Goal: Transaction & Acquisition: Purchase product/service

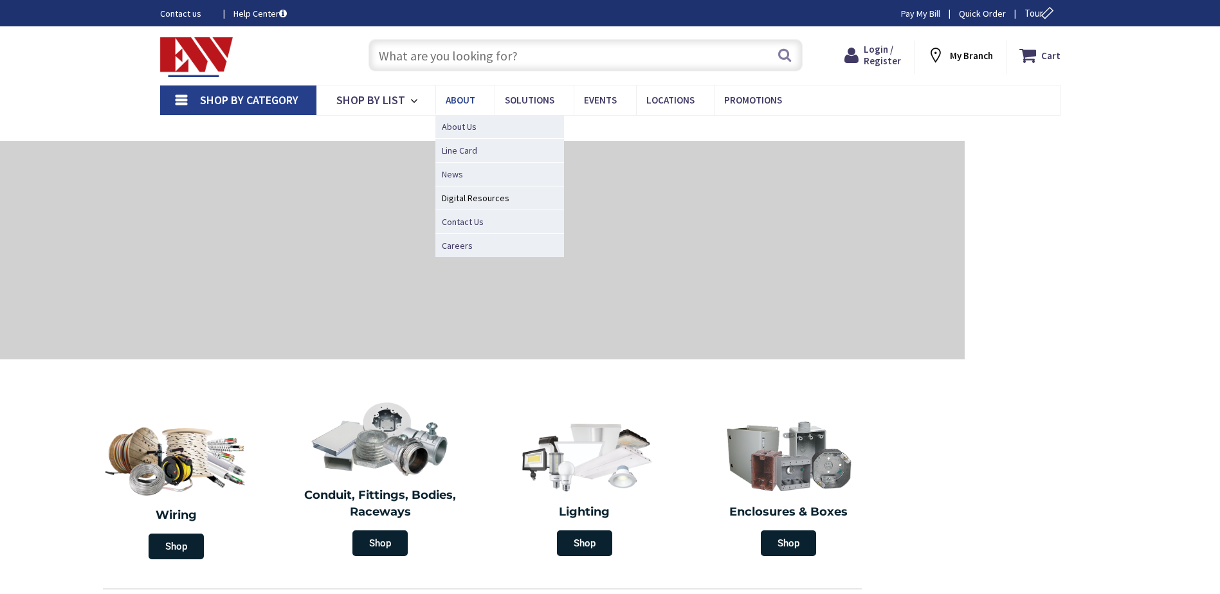
type input "CT-[GEOGRAPHIC_DATA], [GEOGRAPHIC_DATA]"
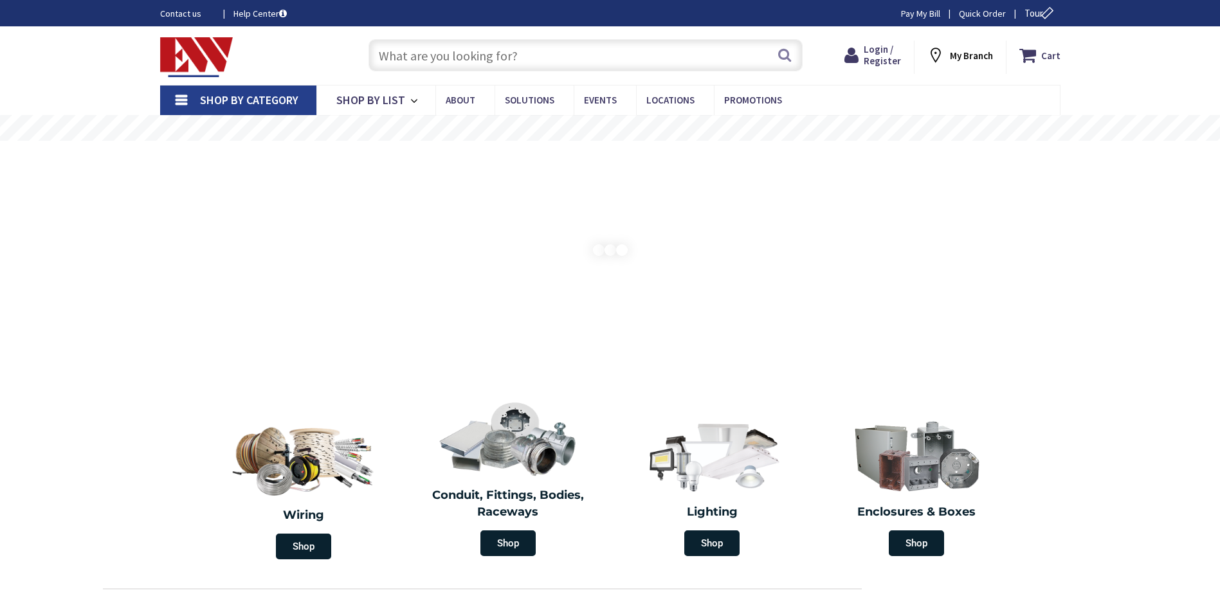
click at [425, 60] on input "text" at bounding box center [585, 55] width 434 height 32
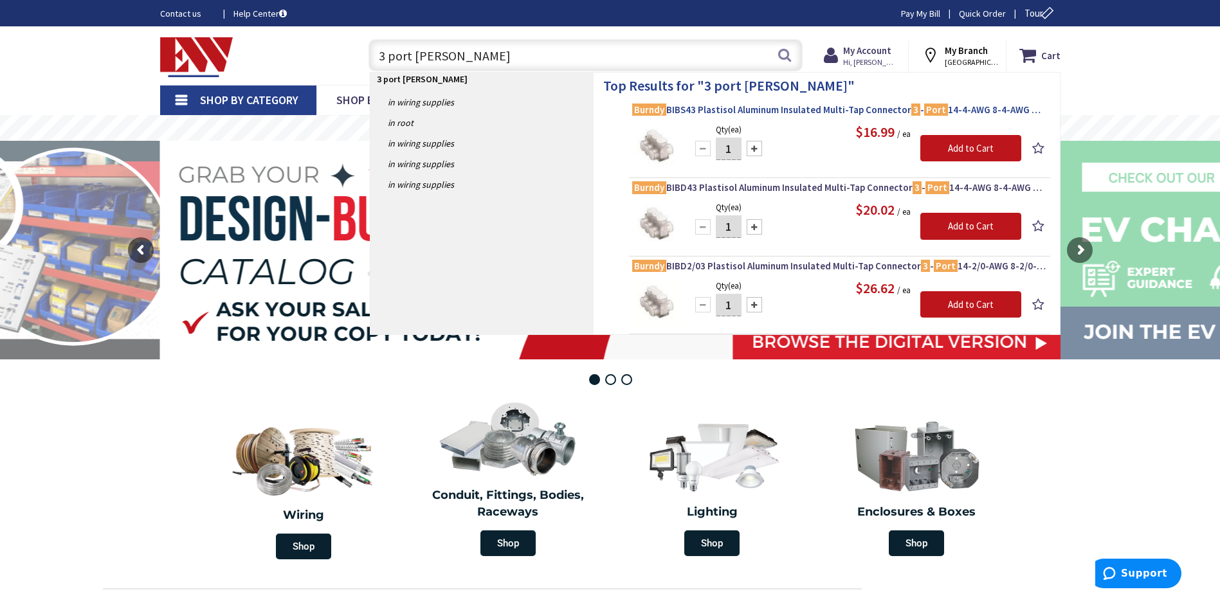
type input "3 port Brundy"
click at [846, 113] on span "Burndy BIBS43 Plastisol Aluminum Insulated Multi-Tap Connector 3 - Port 14-4-AW…" at bounding box center [839, 110] width 415 height 13
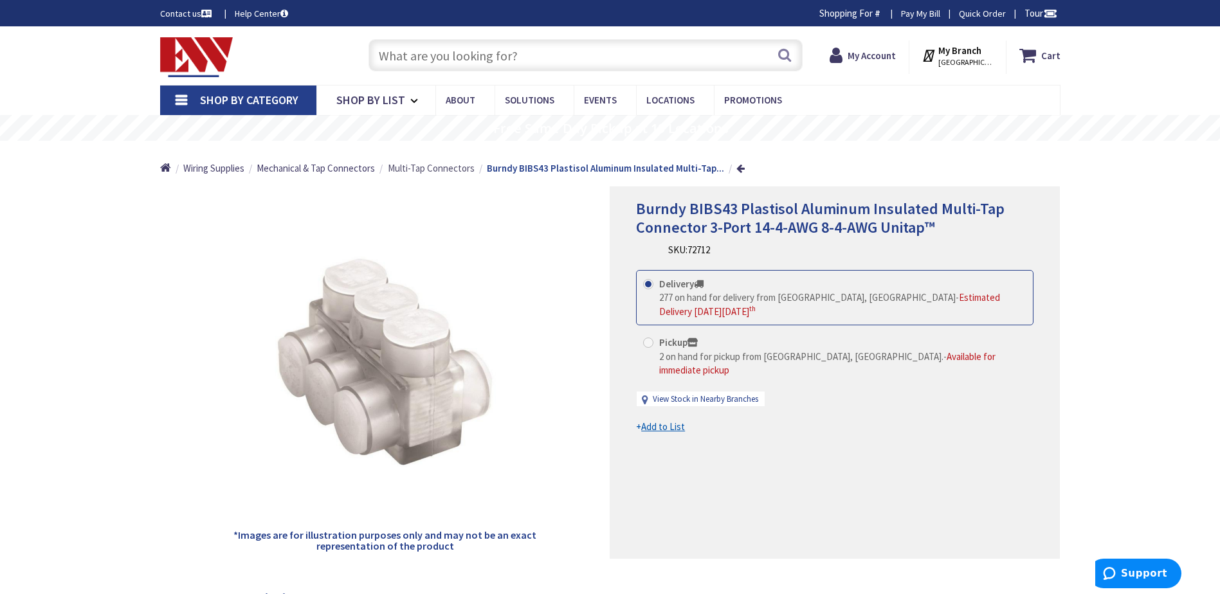
click at [422, 165] on span "Multi-Tap Connectors" at bounding box center [431, 168] width 87 height 12
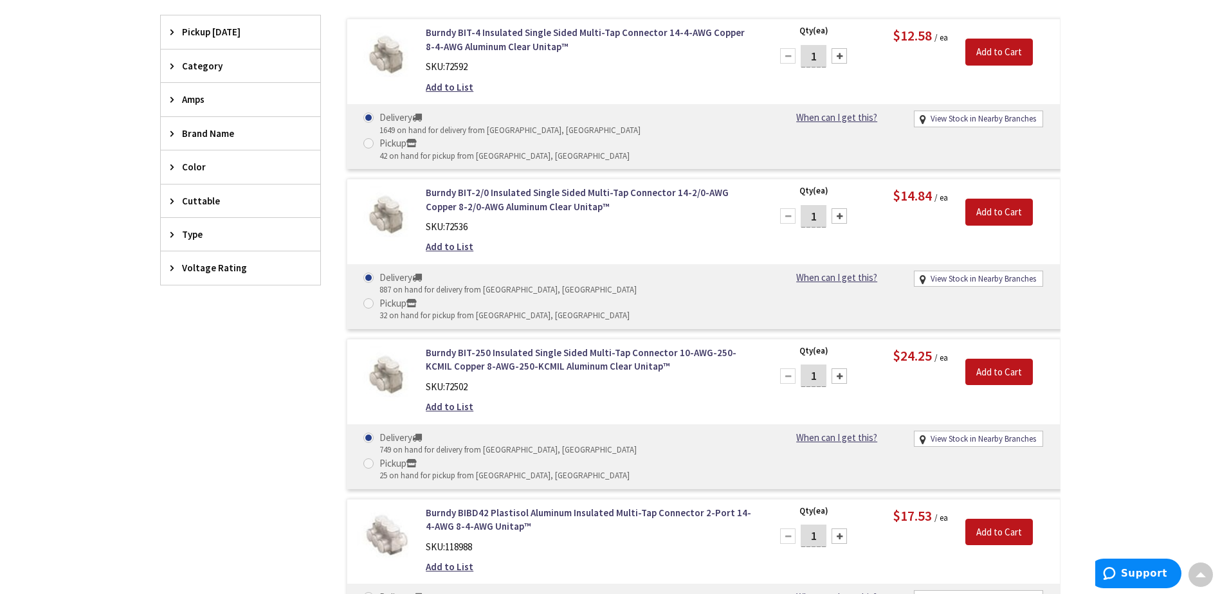
scroll to position [450, 0]
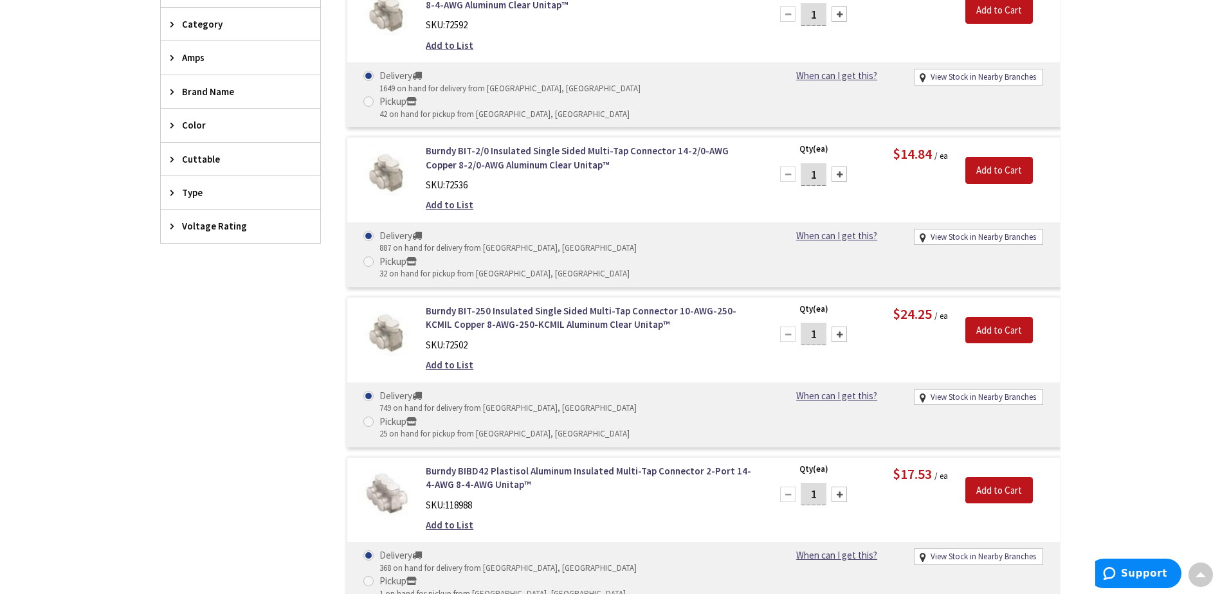
click at [209, 60] on span "Amps" at bounding box center [234, 58] width 105 height 14
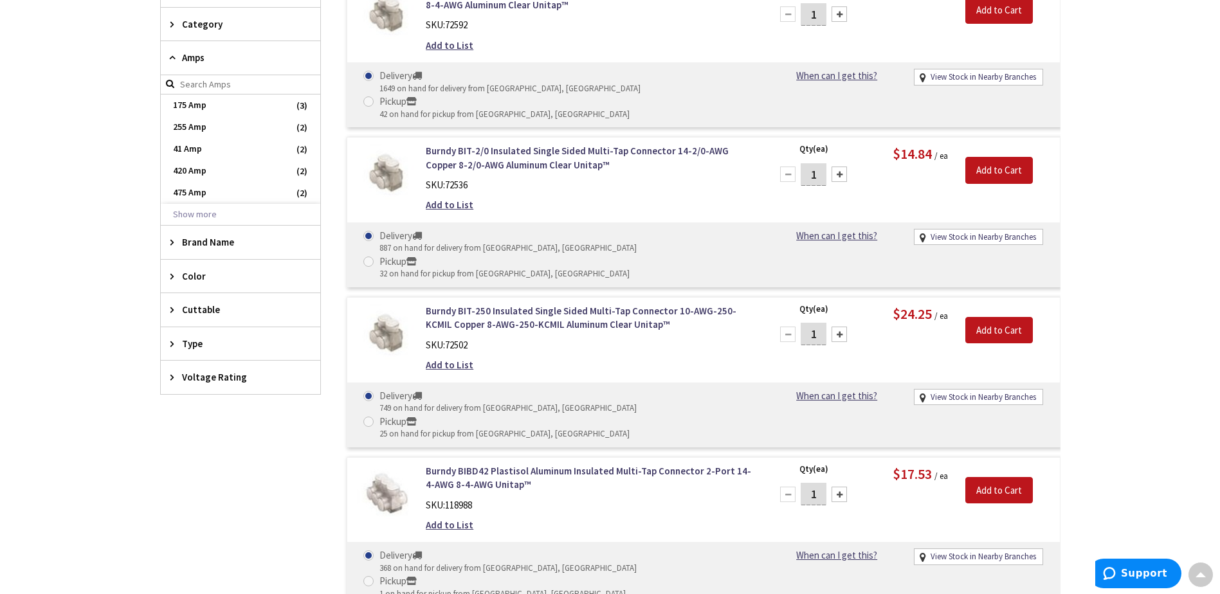
click at [209, 60] on span "Amps" at bounding box center [234, 58] width 105 height 14
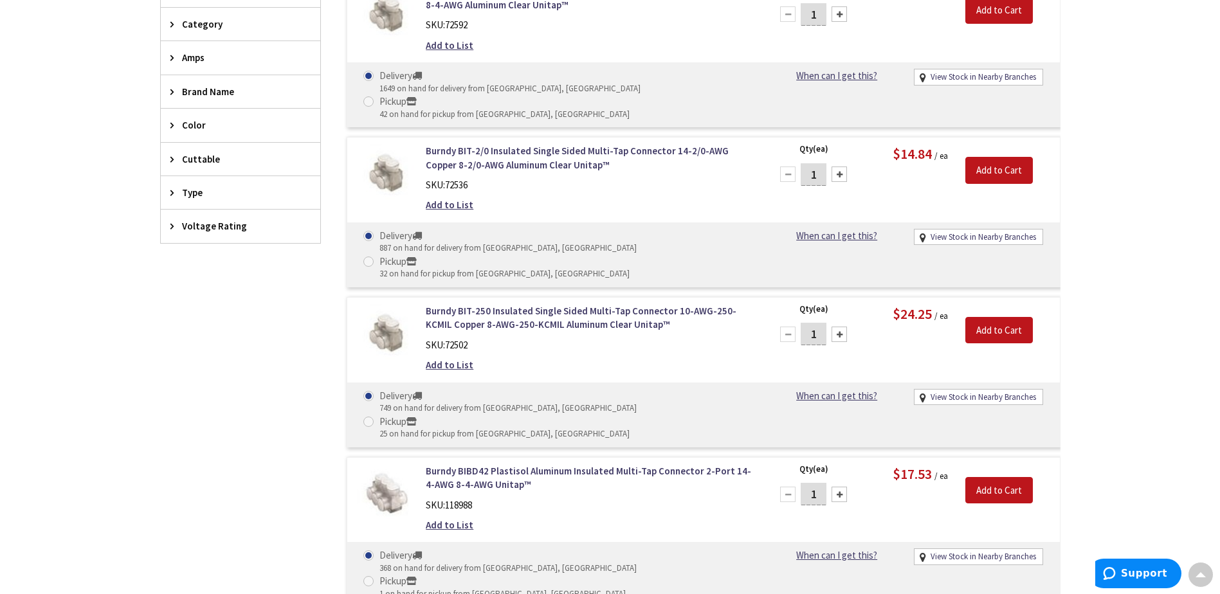
click at [225, 26] on span "Category" at bounding box center [234, 24] width 105 height 14
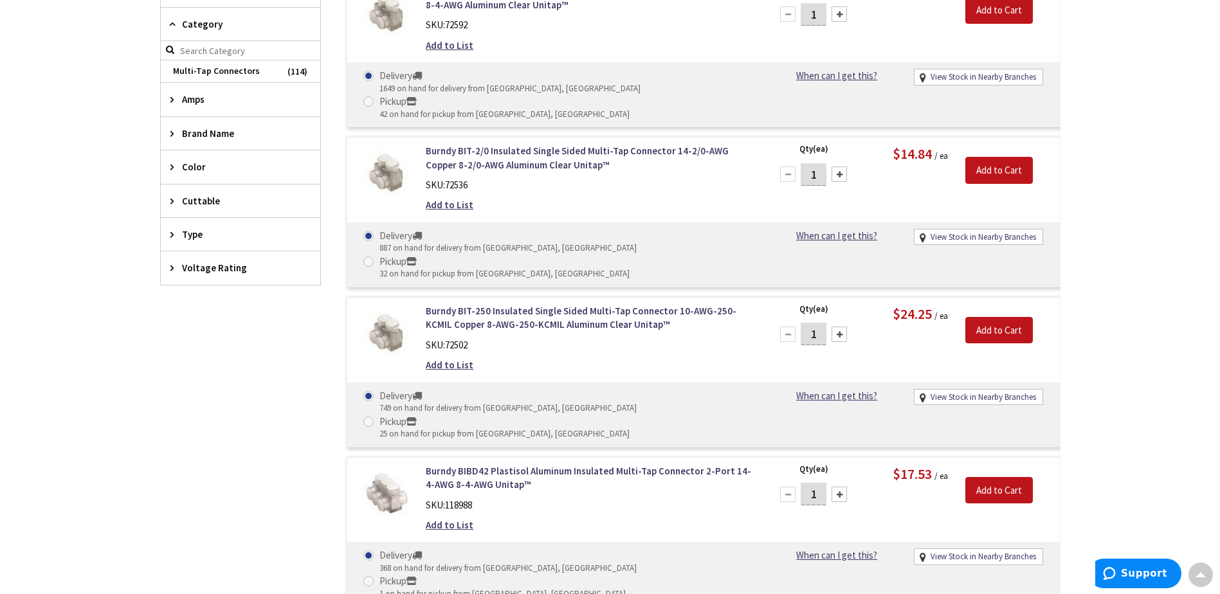
click at [225, 26] on span "Category" at bounding box center [234, 24] width 105 height 14
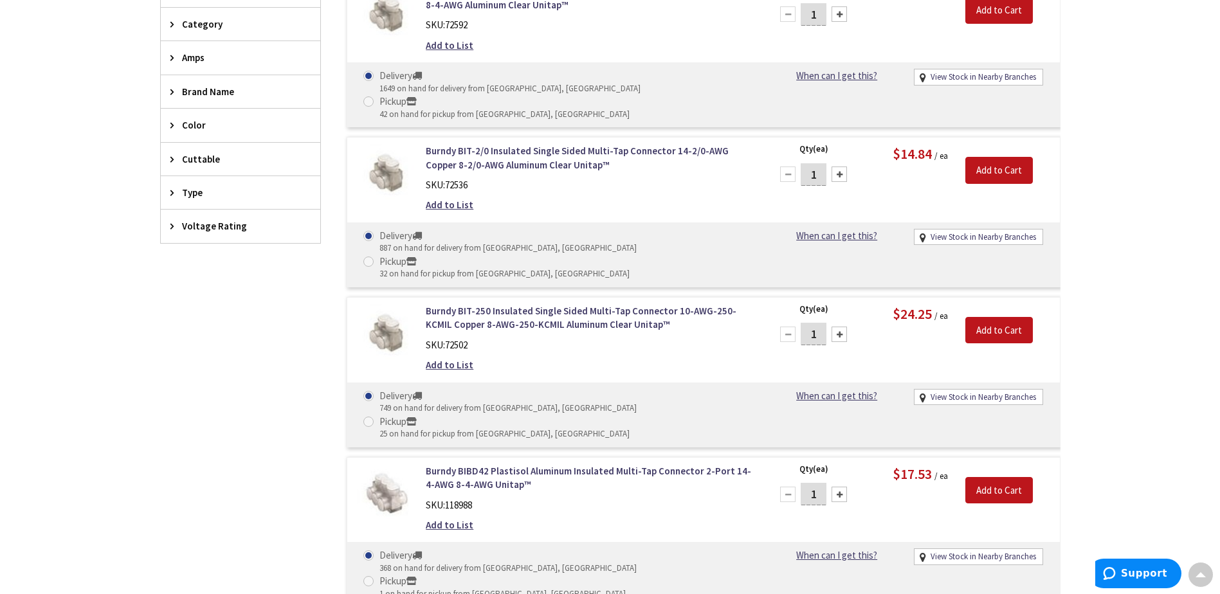
click at [217, 192] on span "Type" at bounding box center [234, 193] width 105 height 14
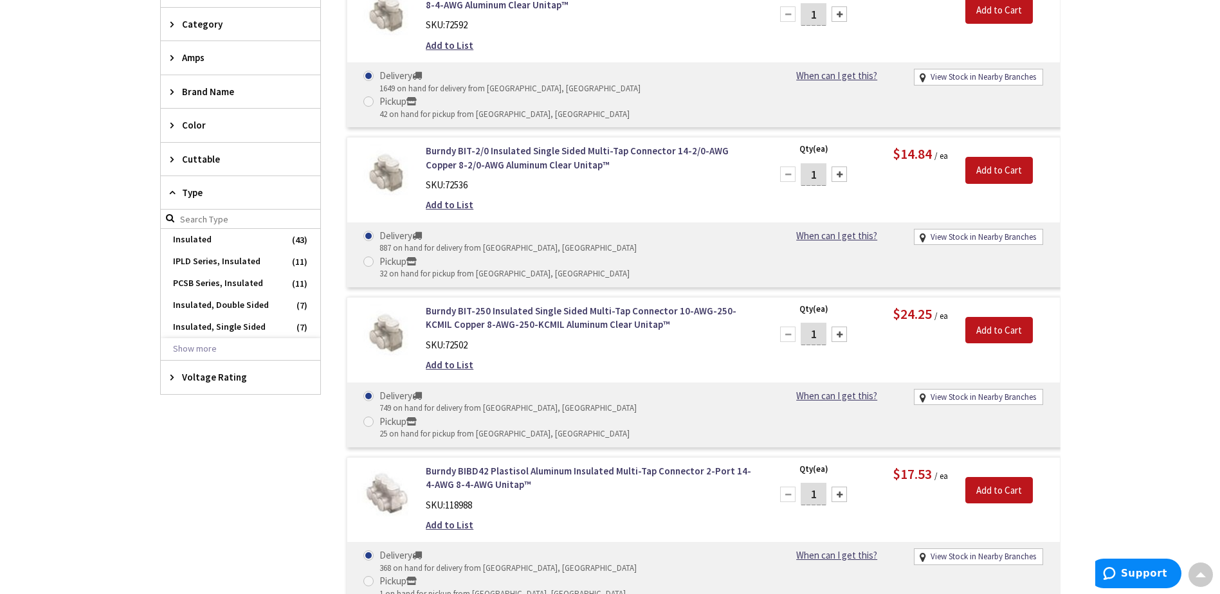
click at [217, 192] on span "Type" at bounding box center [234, 193] width 105 height 14
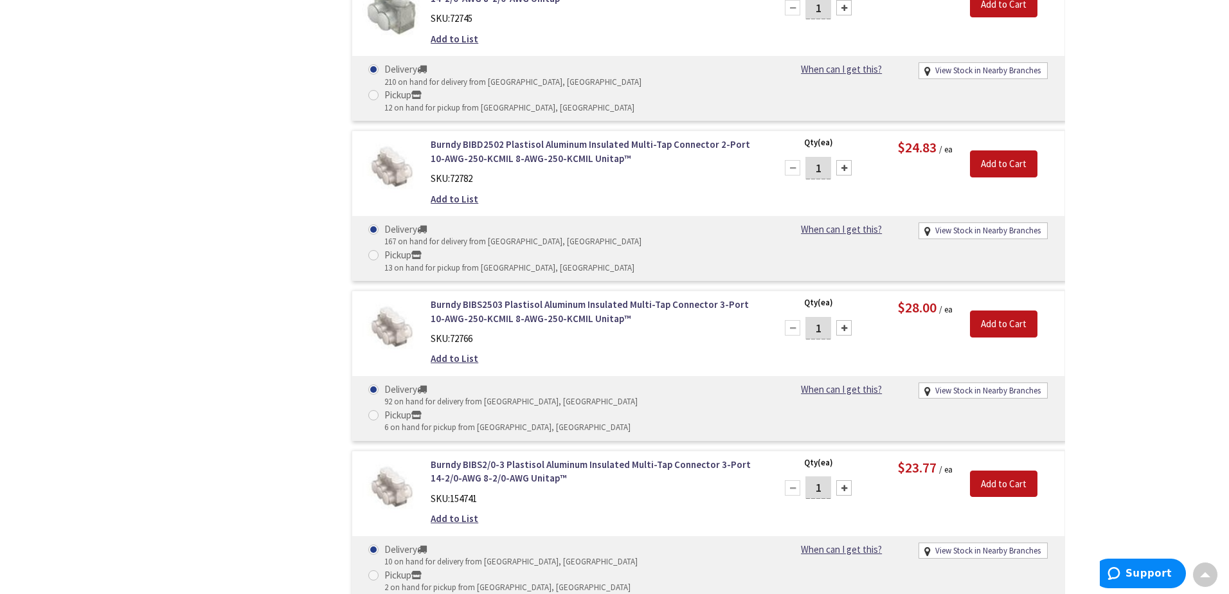
scroll to position [1865, 0]
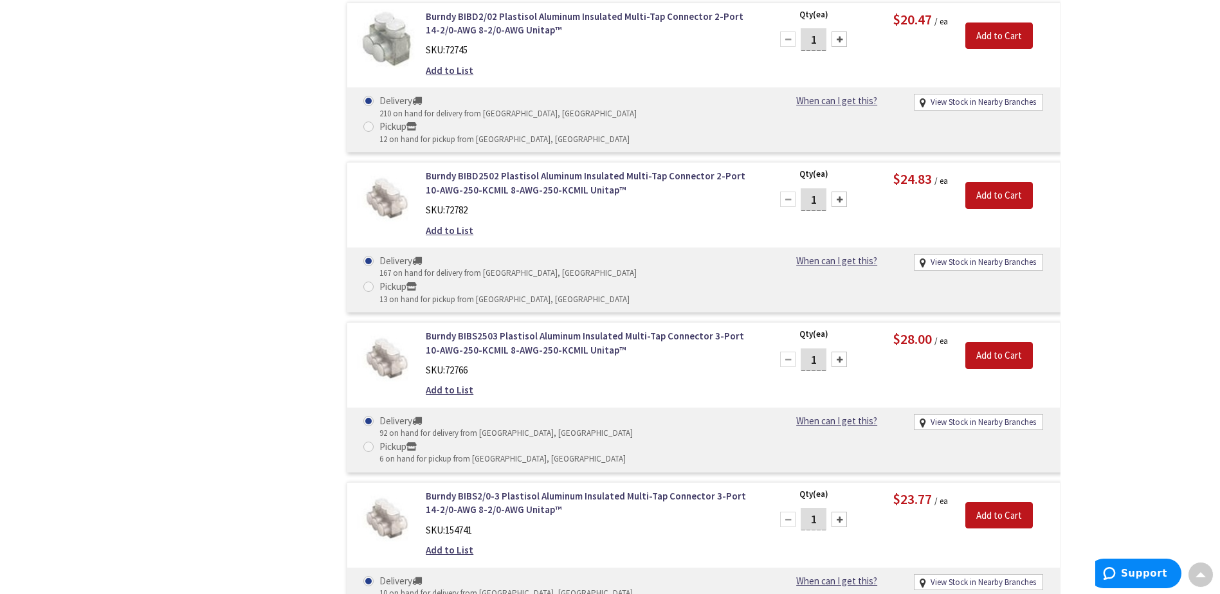
click at [833, 512] on div at bounding box center [838, 519] width 15 height 15
type input "3"
click at [995, 502] on input "Add to Cart" at bounding box center [999, 515] width 68 height 27
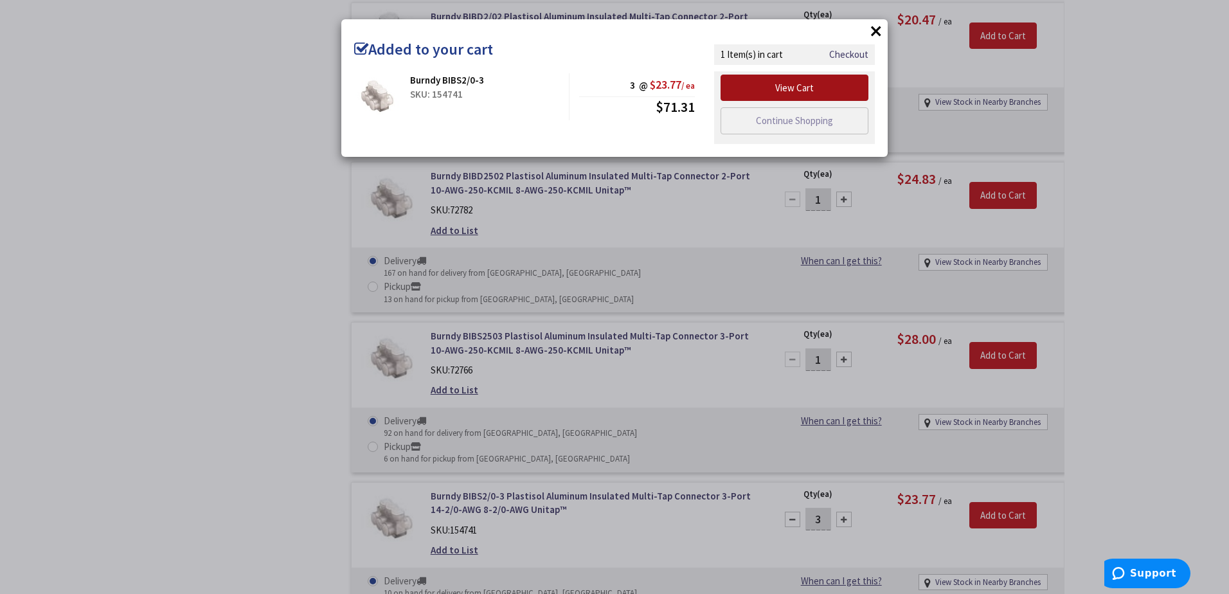
click at [810, 87] on link "View Cart" at bounding box center [795, 88] width 148 height 27
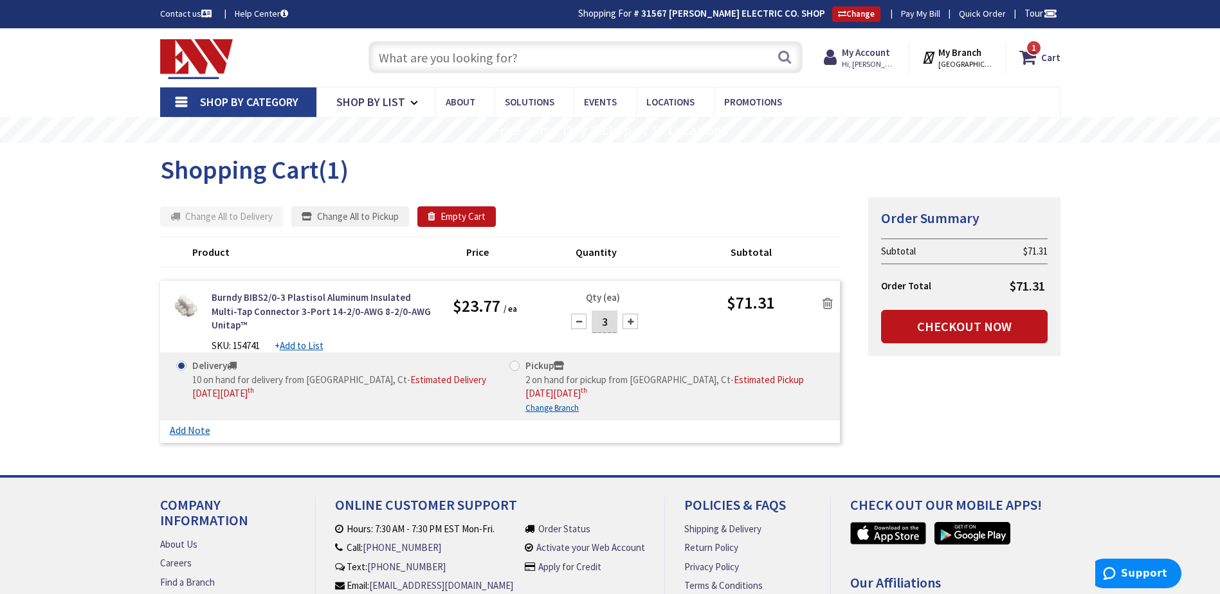
click at [427, 53] on input "text" at bounding box center [585, 57] width 434 height 32
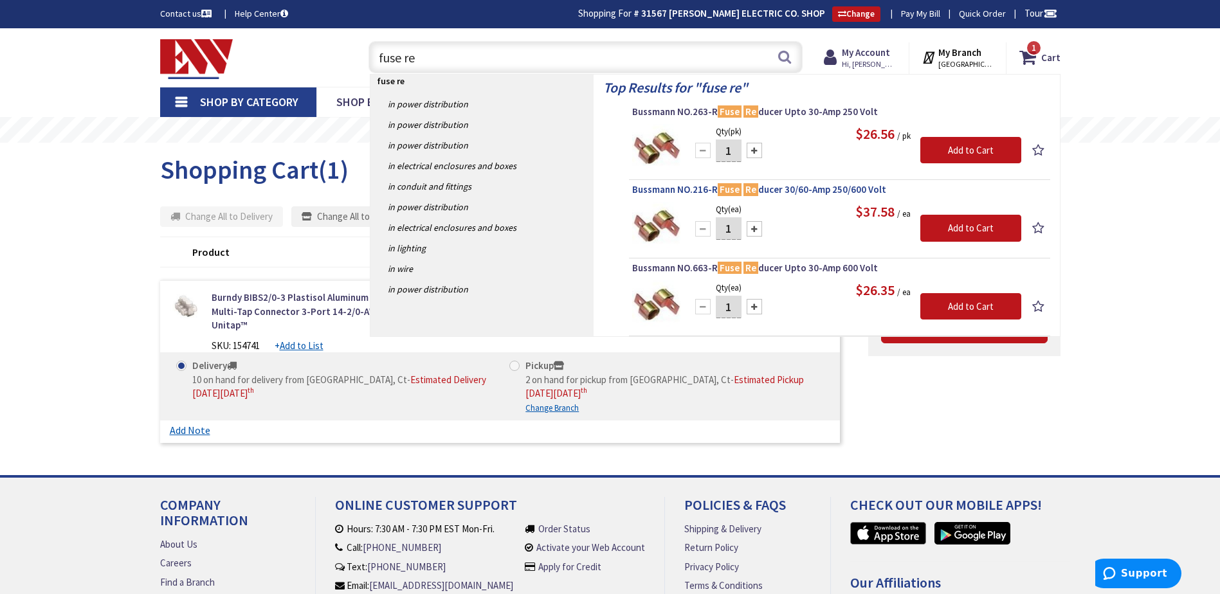
type input "fuse re"
click at [732, 191] on mark "Fuse" at bounding box center [730, 189] width 24 height 16
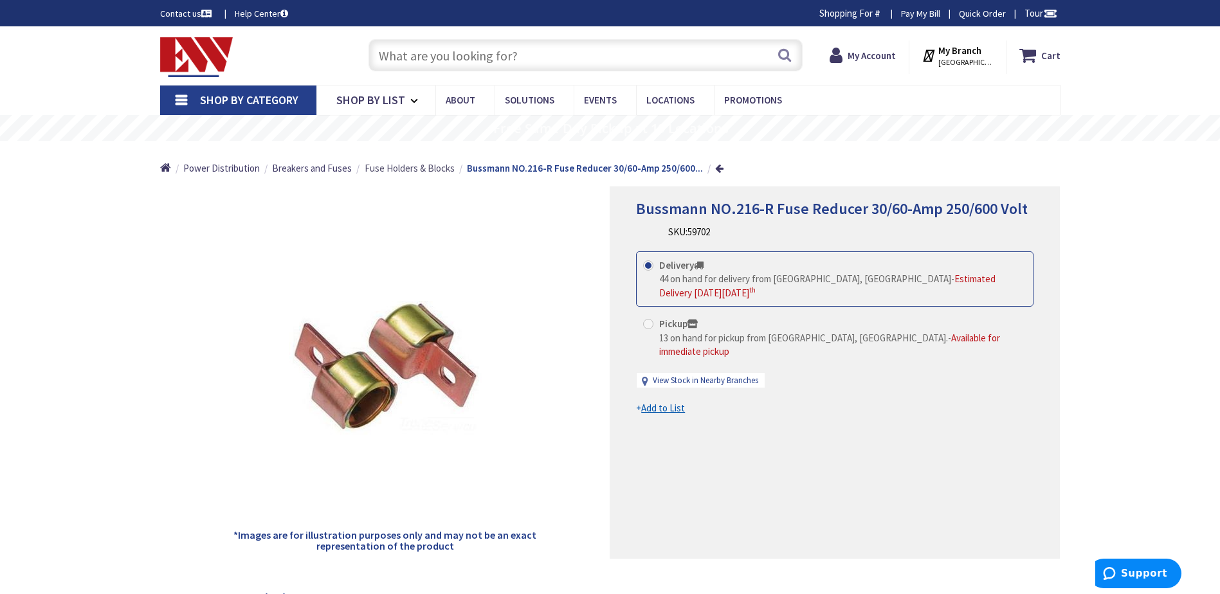
click at [391, 167] on span "Fuse Holders & Blocks" at bounding box center [410, 168] width 90 height 12
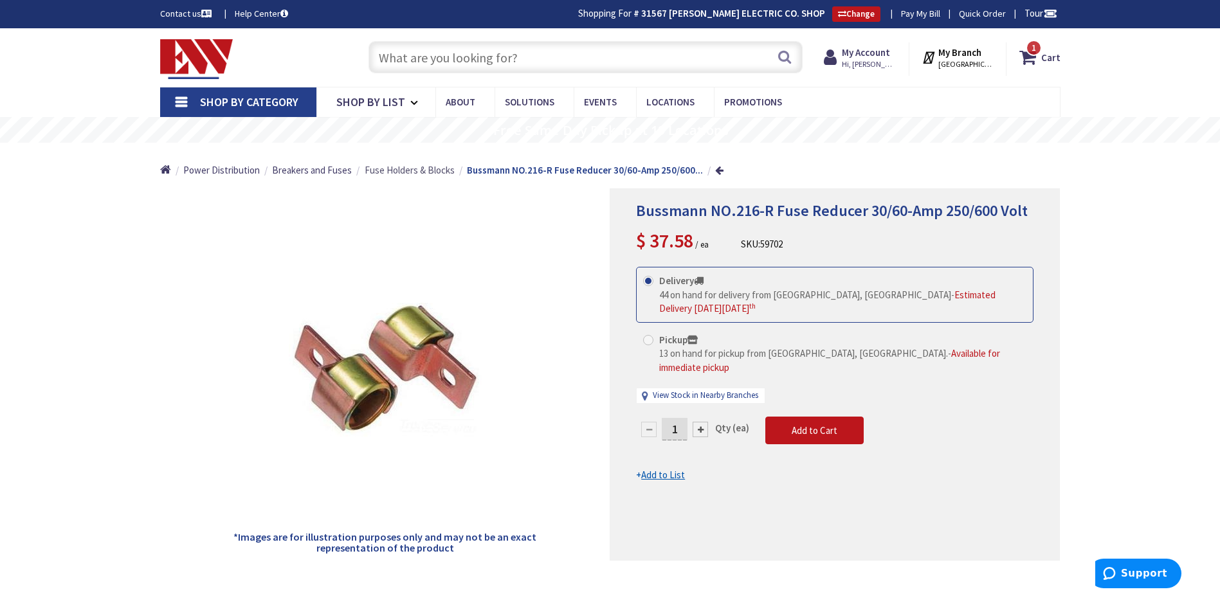
click at [391, 167] on span "Fuse Holders & Blocks" at bounding box center [410, 170] width 90 height 12
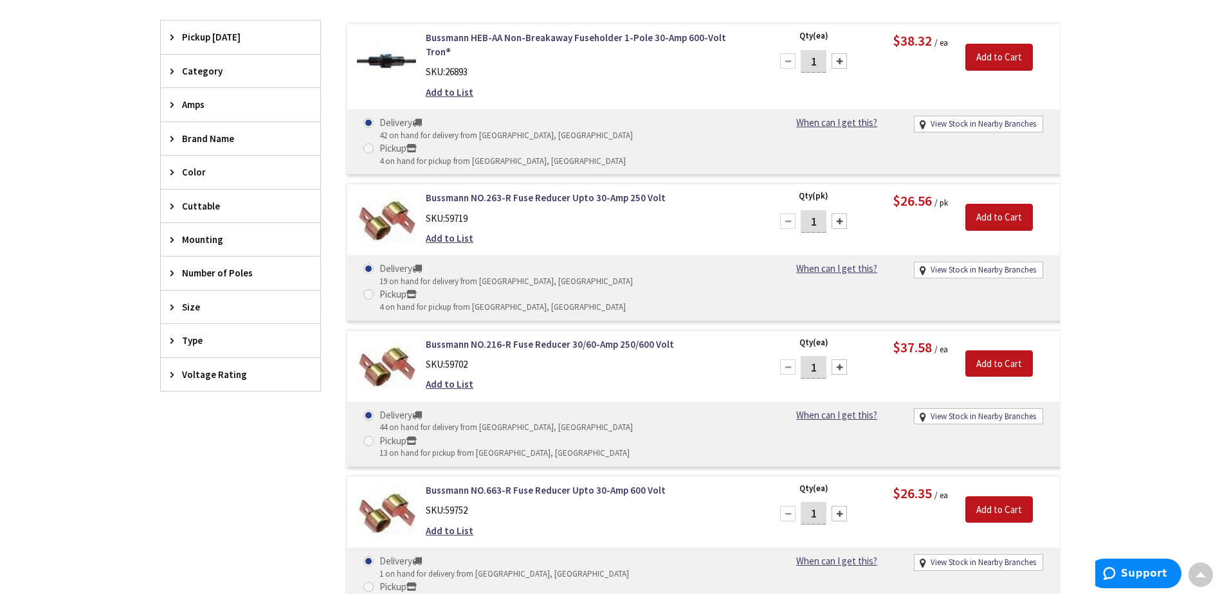
scroll to position [452, 0]
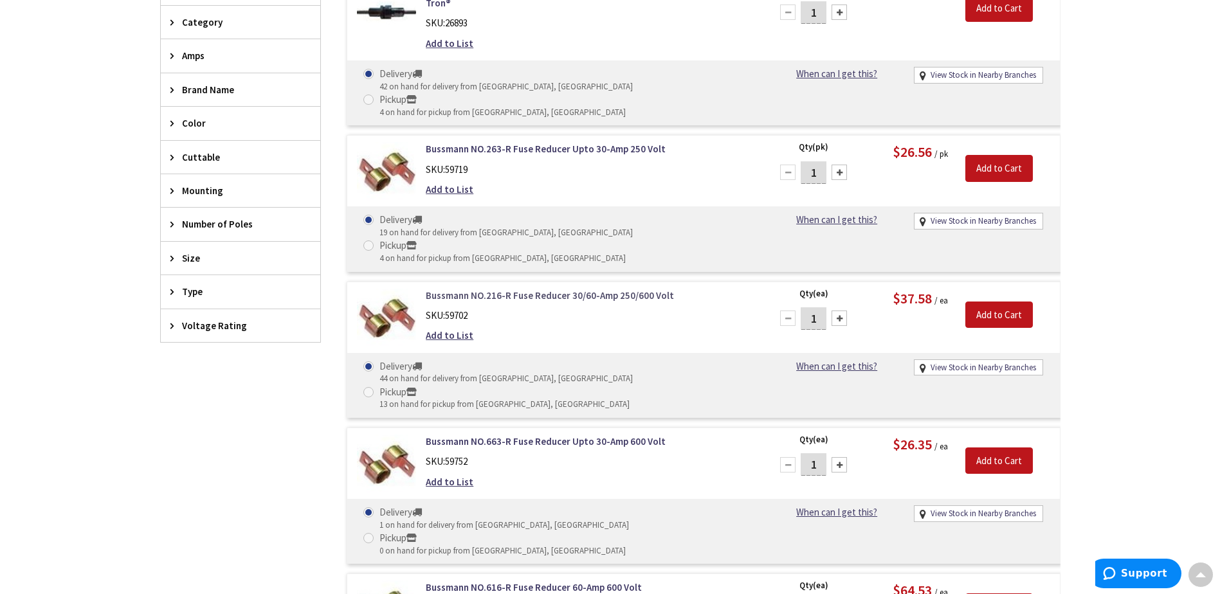
click at [515, 289] on link "Bussmann NO.216-R Fuse Reducer 30/60-Amp 250/600 Volt" at bounding box center [589, 296] width 327 height 14
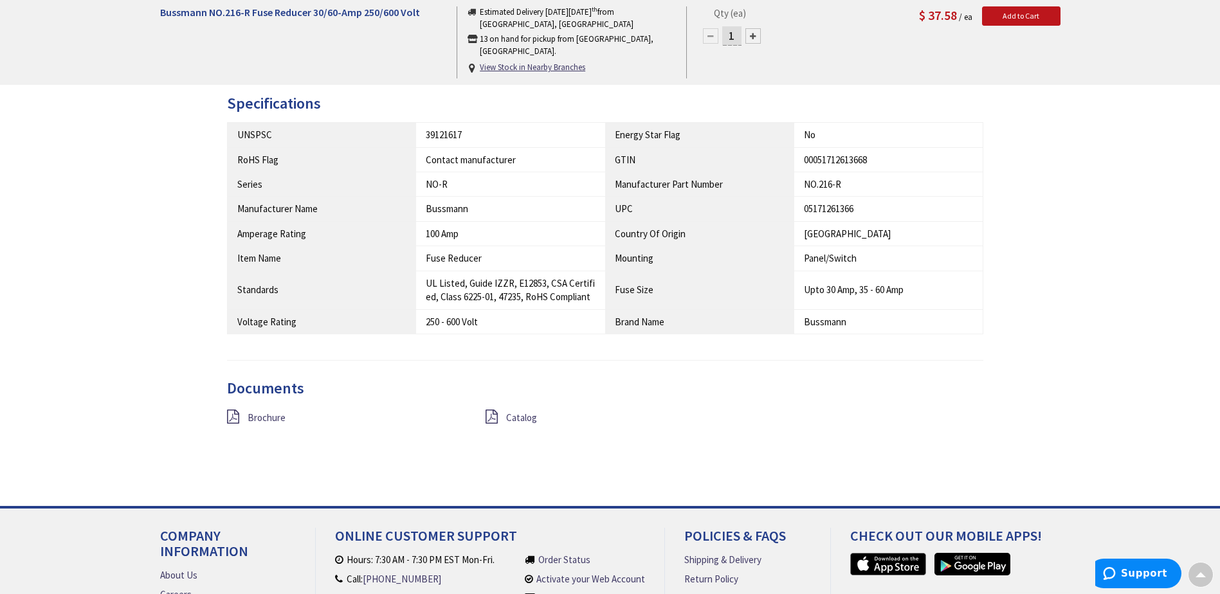
scroll to position [772, 0]
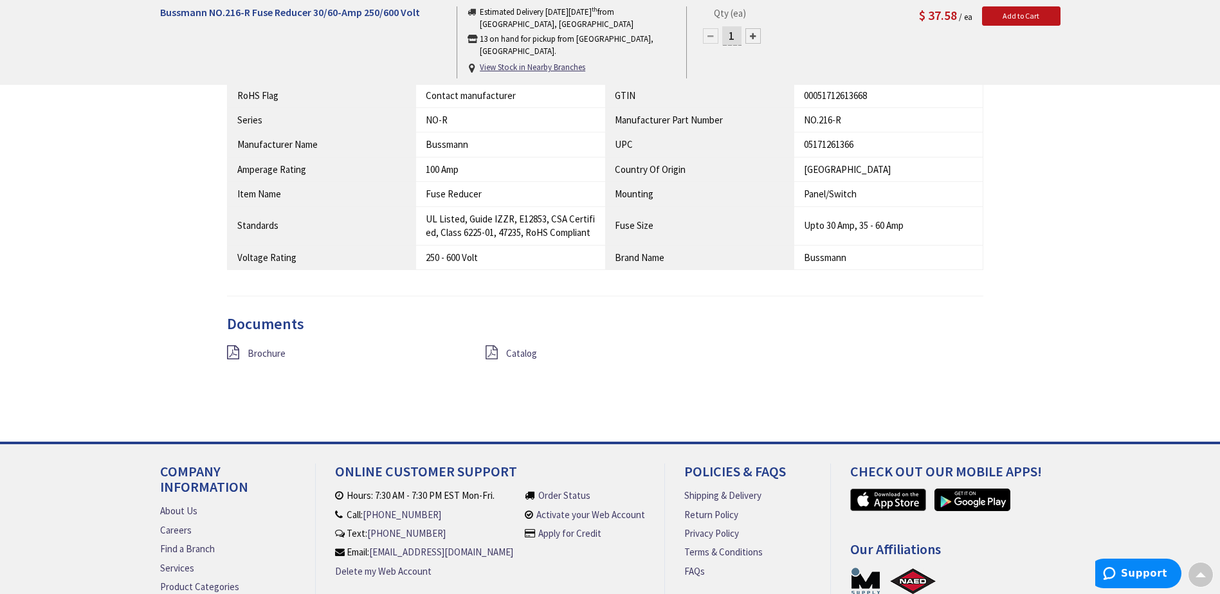
click at [491, 356] on icon at bounding box center [491, 352] width 12 height 14
click at [249, 351] on span "Brochure" at bounding box center [267, 353] width 38 height 12
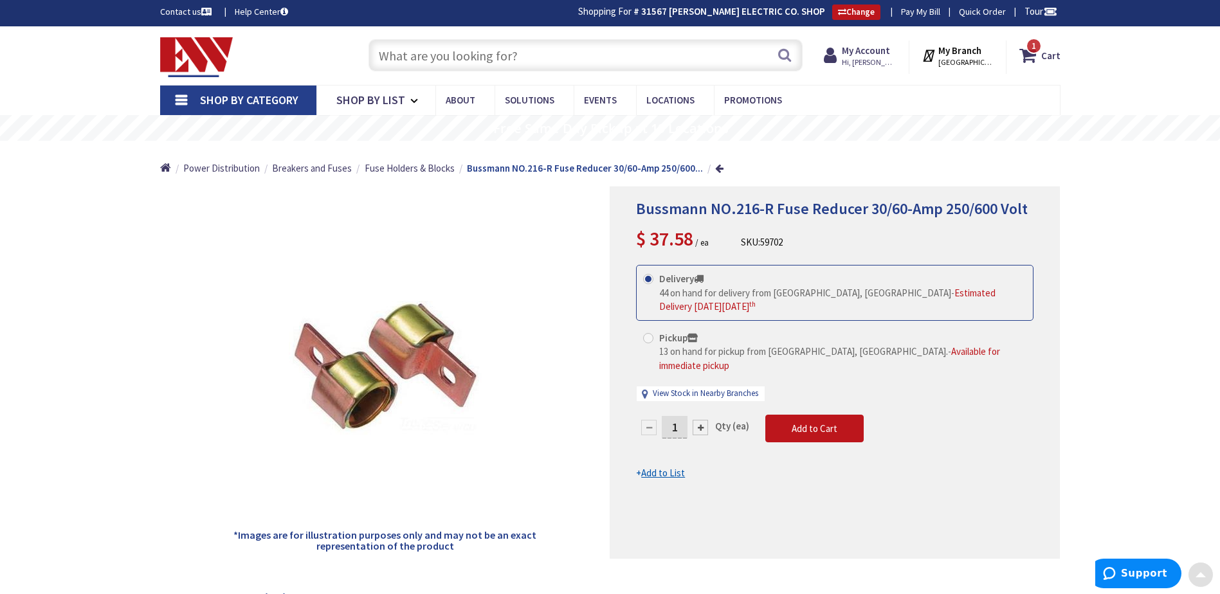
scroll to position [0, 0]
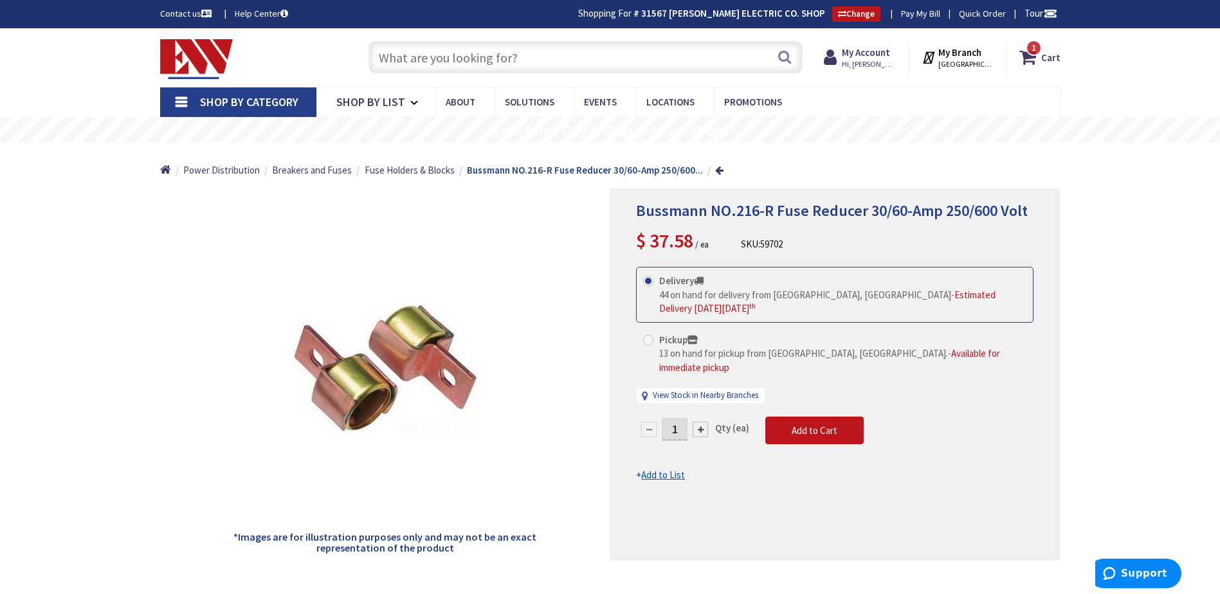
click at [551, 60] on input "text" at bounding box center [585, 57] width 434 height 32
paste input "no.663-r"
type input "no.663-r"
click at [779, 62] on button "Search" at bounding box center [784, 56] width 17 height 29
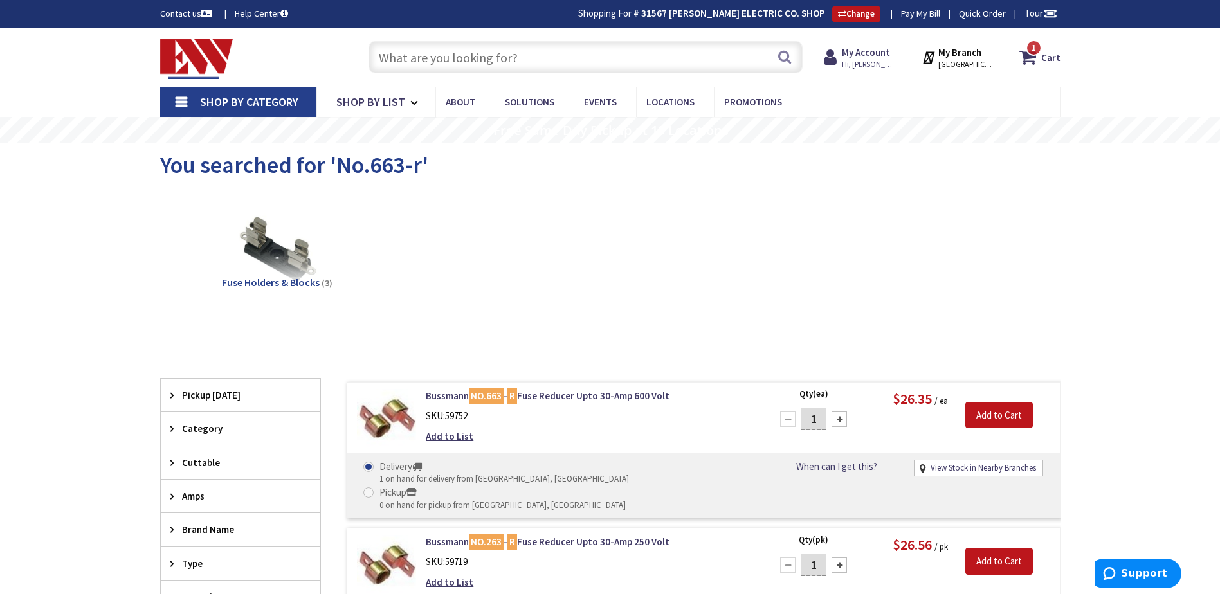
click at [595, 59] on input "text" at bounding box center [585, 57] width 434 height 32
click at [837, 421] on div at bounding box center [838, 419] width 15 height 15
type input "3"
click at [977, 415] on input "Add to Cart" at bounding box center [999, 415] width 68 height 27
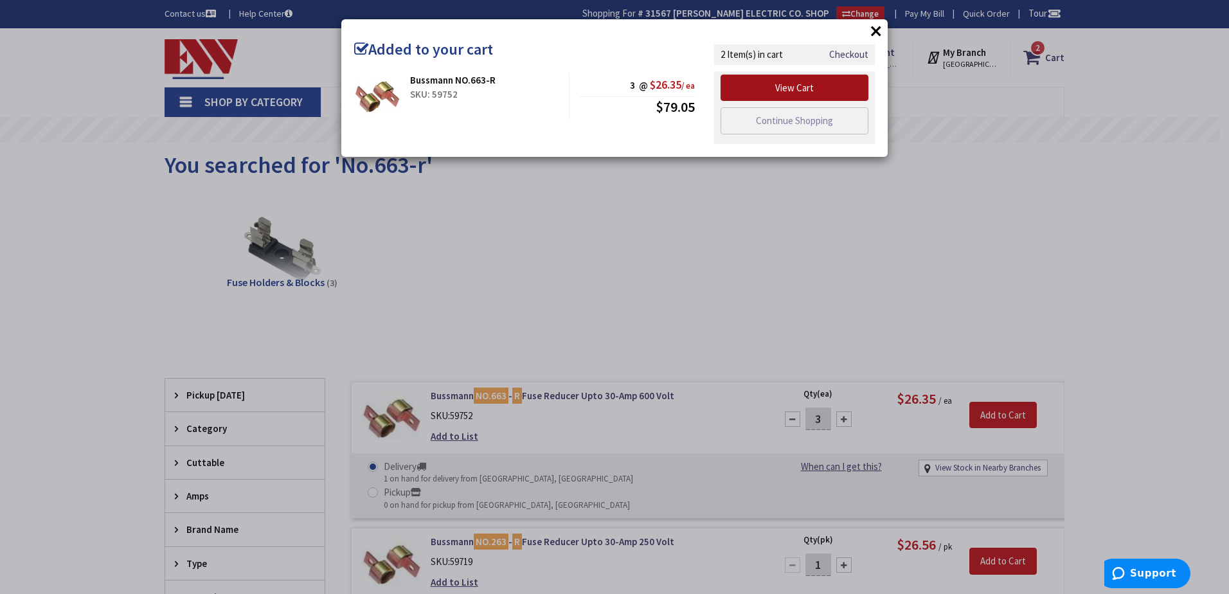
click at [792, 86] on link "View Cart" at bounding box center [795, 88] width 148 height 27
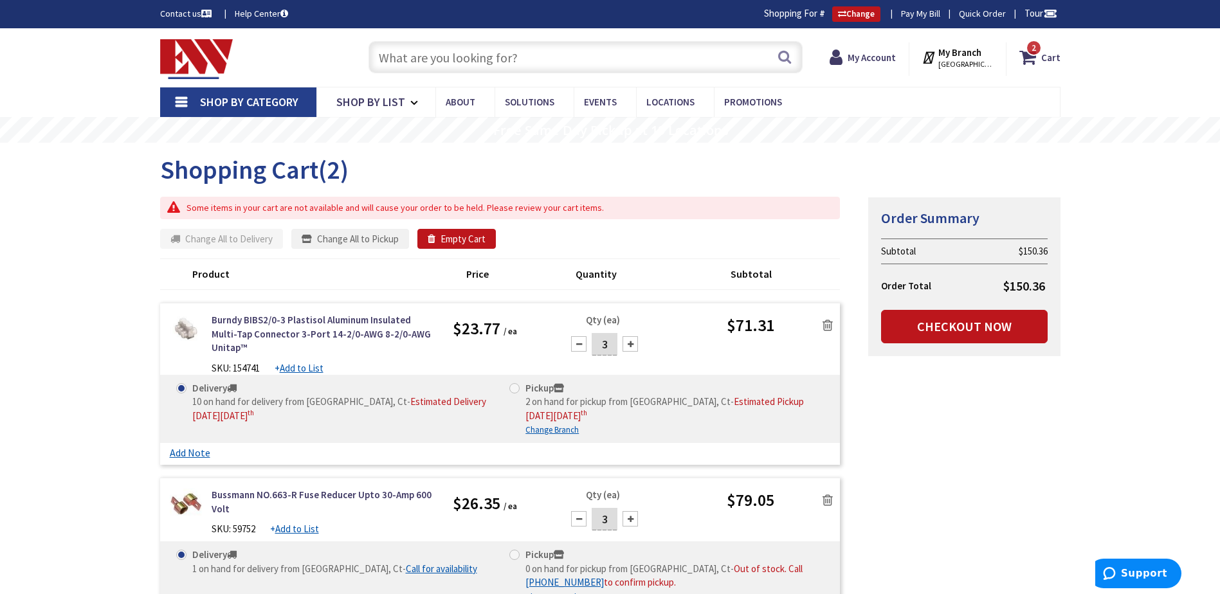
click at [415, 59] on input "text" at bounding box center [585, 57] width 434 height 32
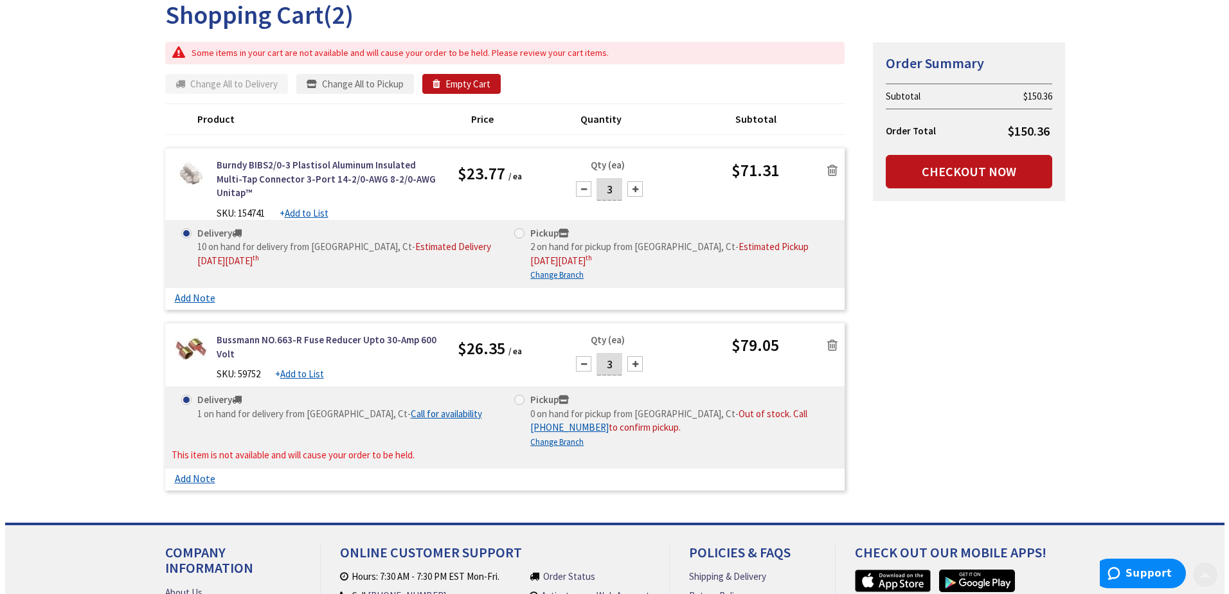
scroll to position [193, 0]
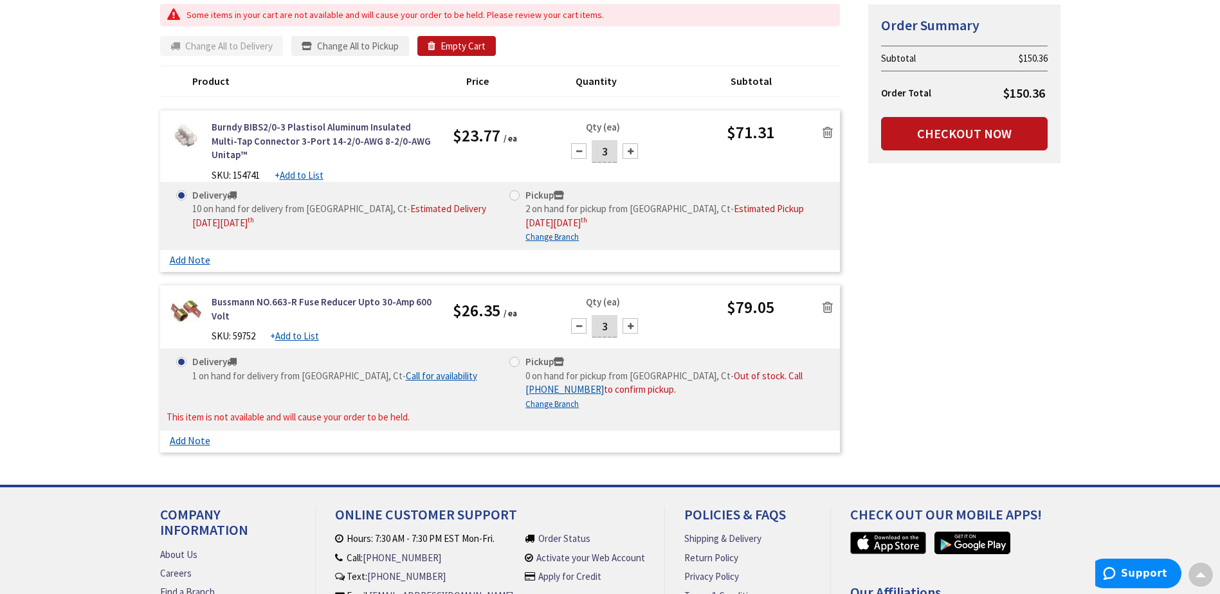
click at [556, 399] on u "Change Branch" at bounding box center [551, 404] width 53 height 11
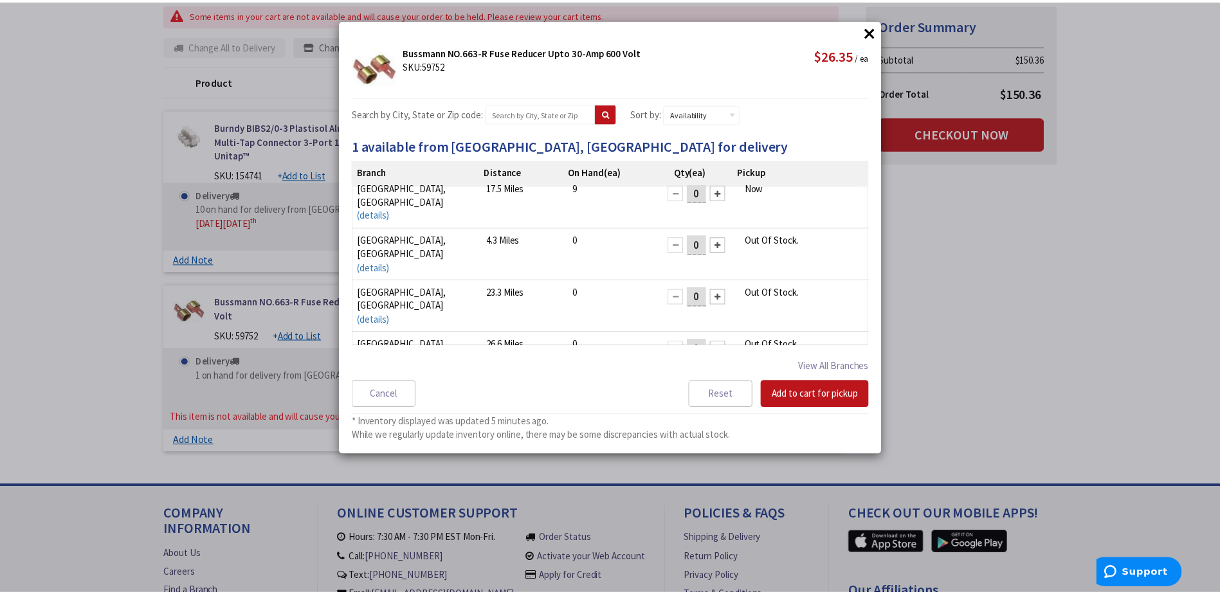
scroll to position [0, 0]
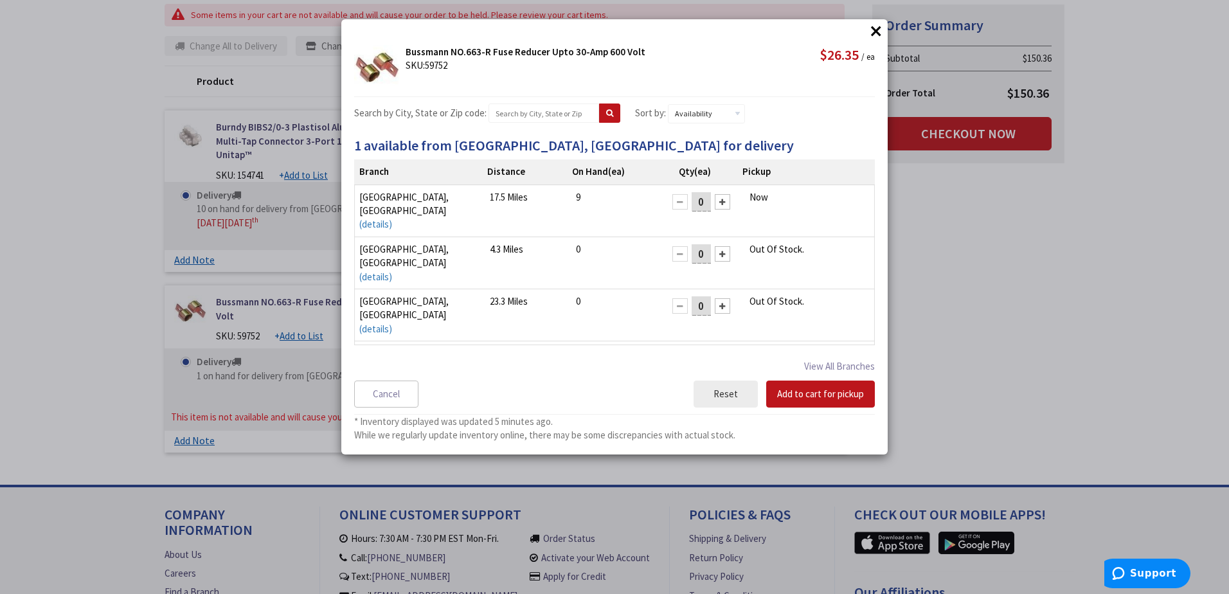
click at [721, 391] on button "Reset" at bounding box center [726, 394] width 64 height 27
select select "data-availability"
click at [874, 32] on button "×" at bounding box center [876, 30] width 19 height 19
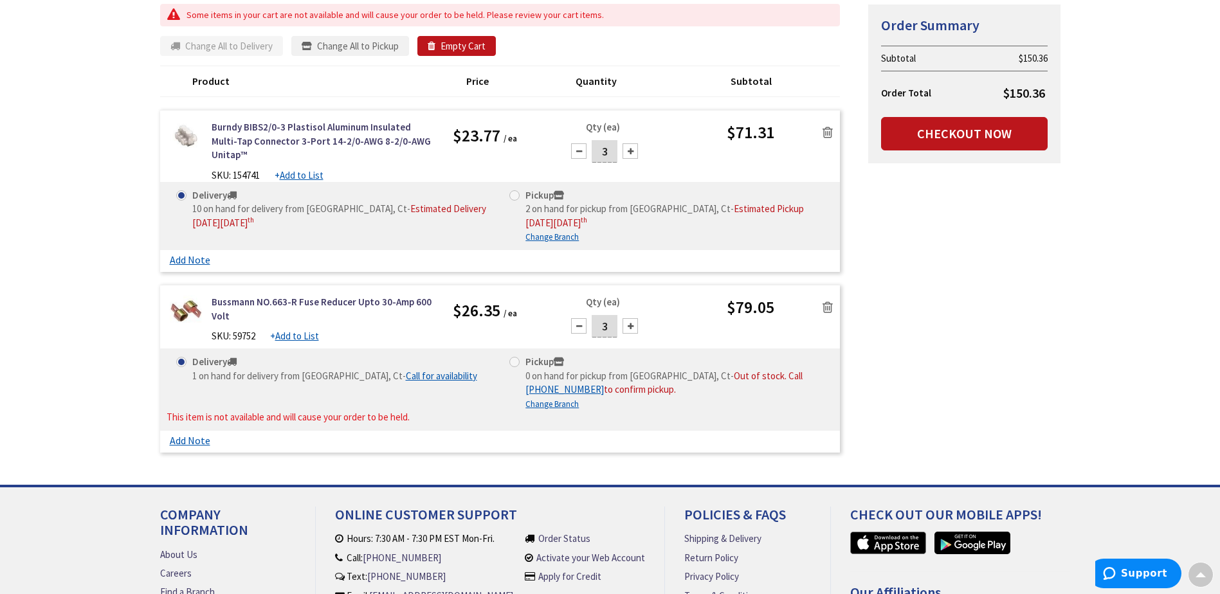
click at [417, 369] on link "Call for availability" at bounding box center [441, 376] width 71 height 14
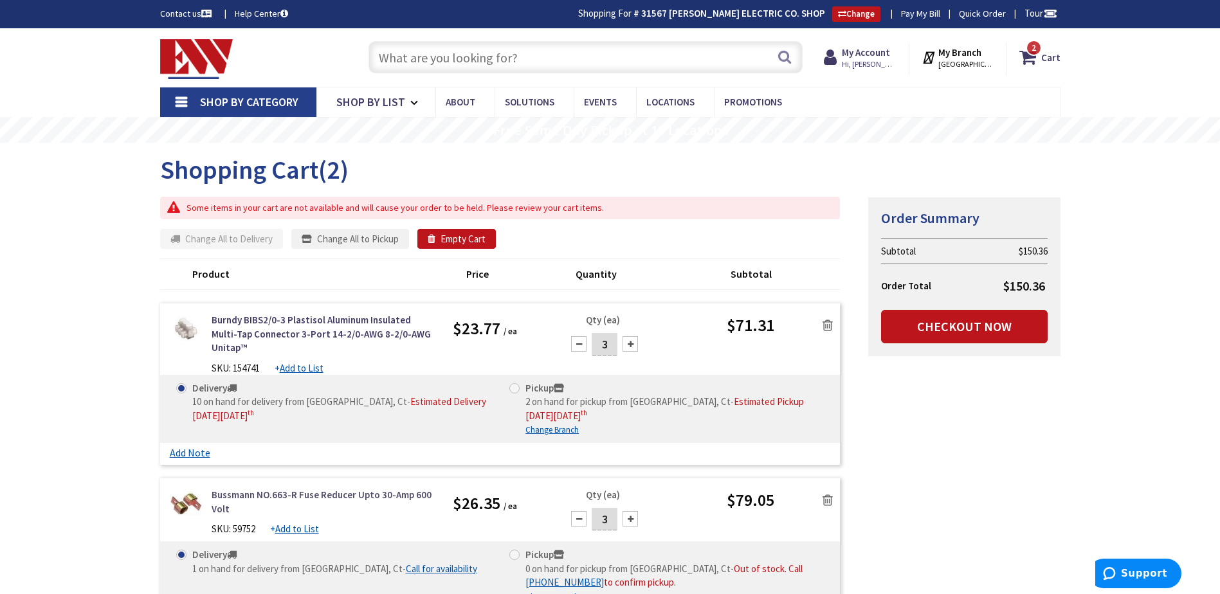
click at [261, 488] on link "Bussmann NO.663-R Fuse Reducer Upto 30-Amp 600 Volt" at bounding box center [323, 502] width 222 height 28
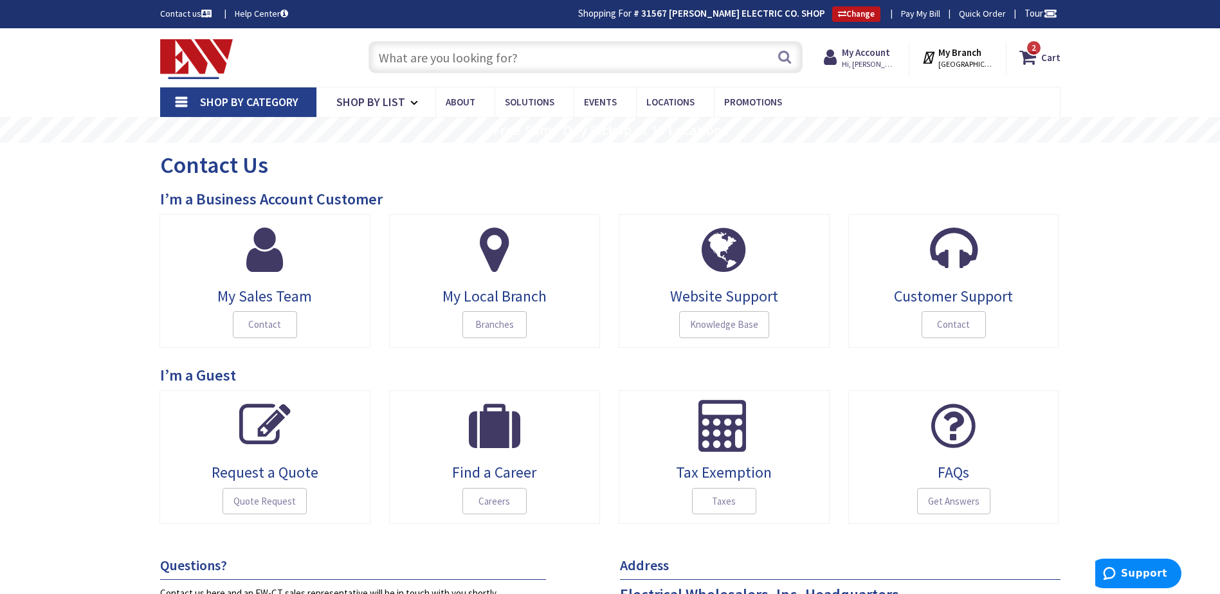
click at [425, 68] on input "text" at bounding box center [585, 57] width 434 height 32
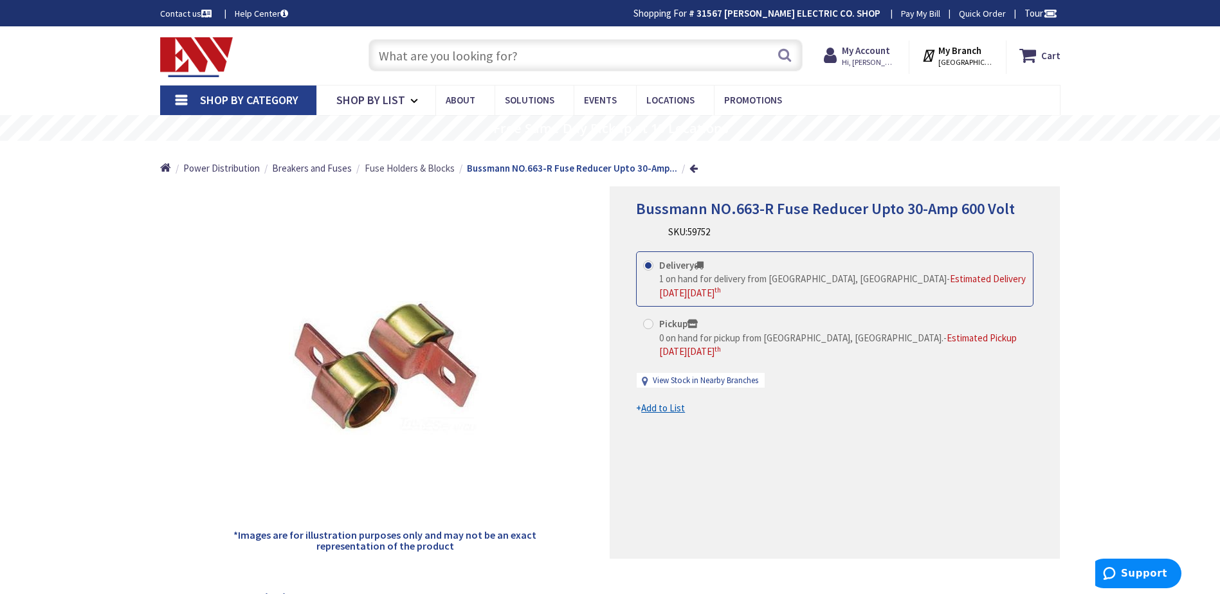
click at [403, 168] on span "Fuse Holders & Blocks" at bounding box center [410, 168] width 90 height 12
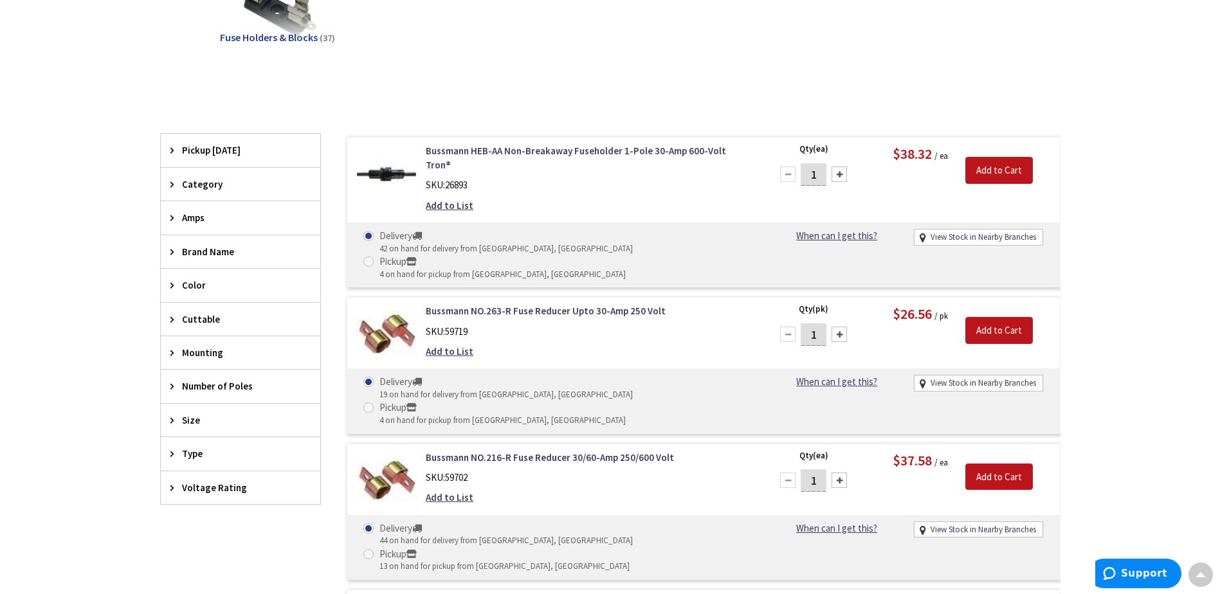
scroll to position [323, 0]
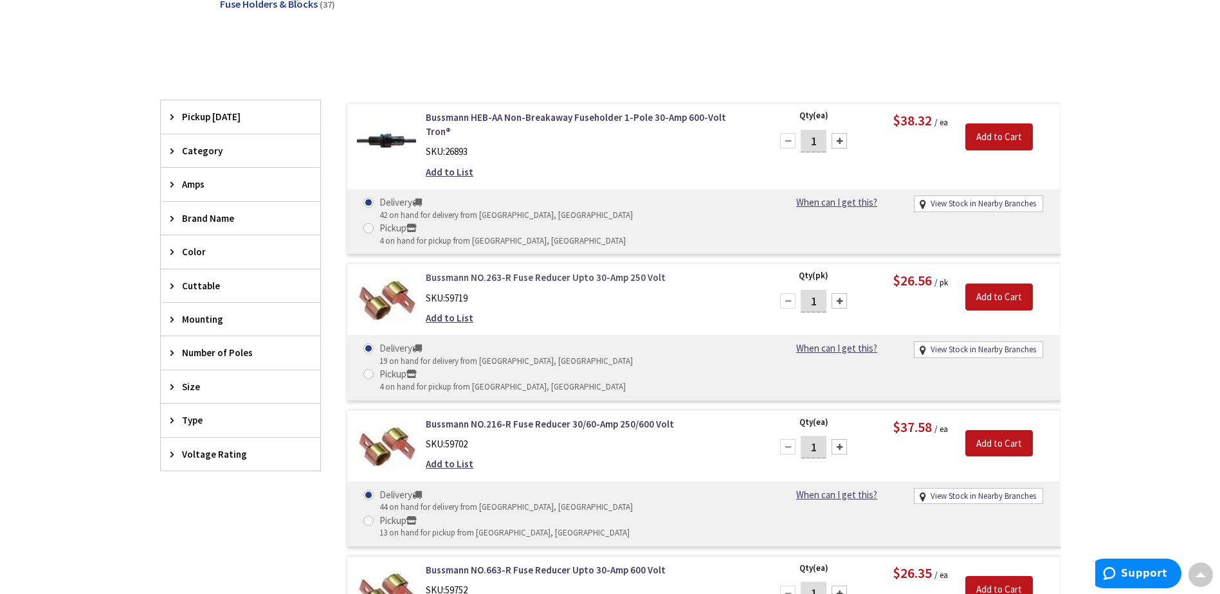
click at [506, 271] on link "Bussmann NO.263-R Fuse Reducer Upto 30-Amp 250 Volt" at bounding box center [589, 278] width 327 height 14
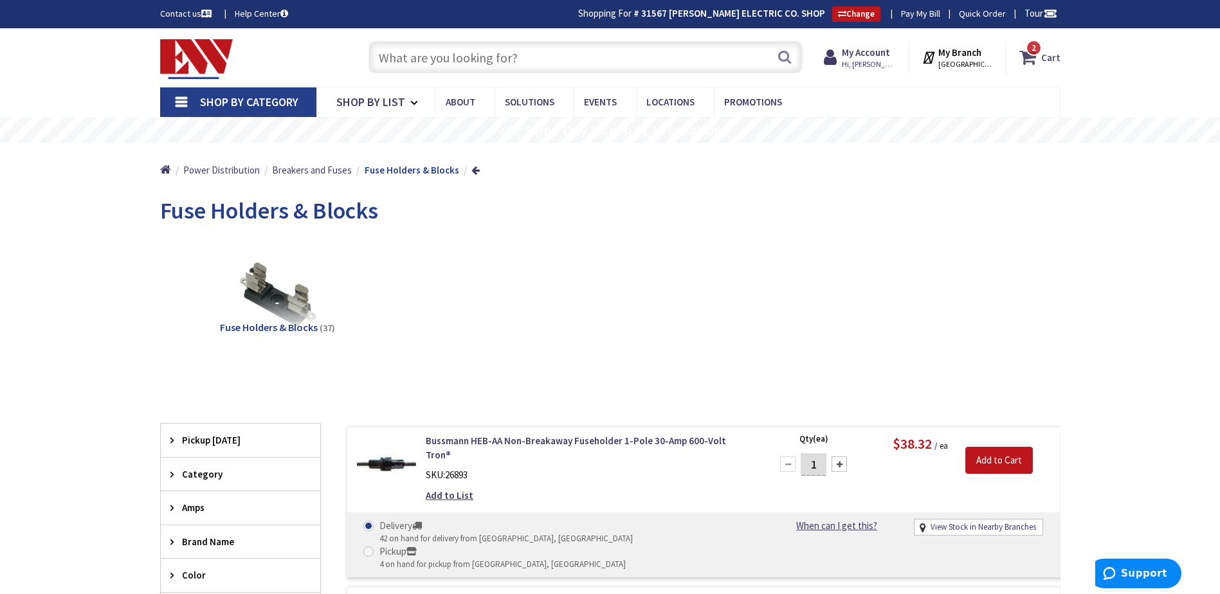
click at [1028, 56] on icon at bounding box center [1030, 57] width 22 height 23
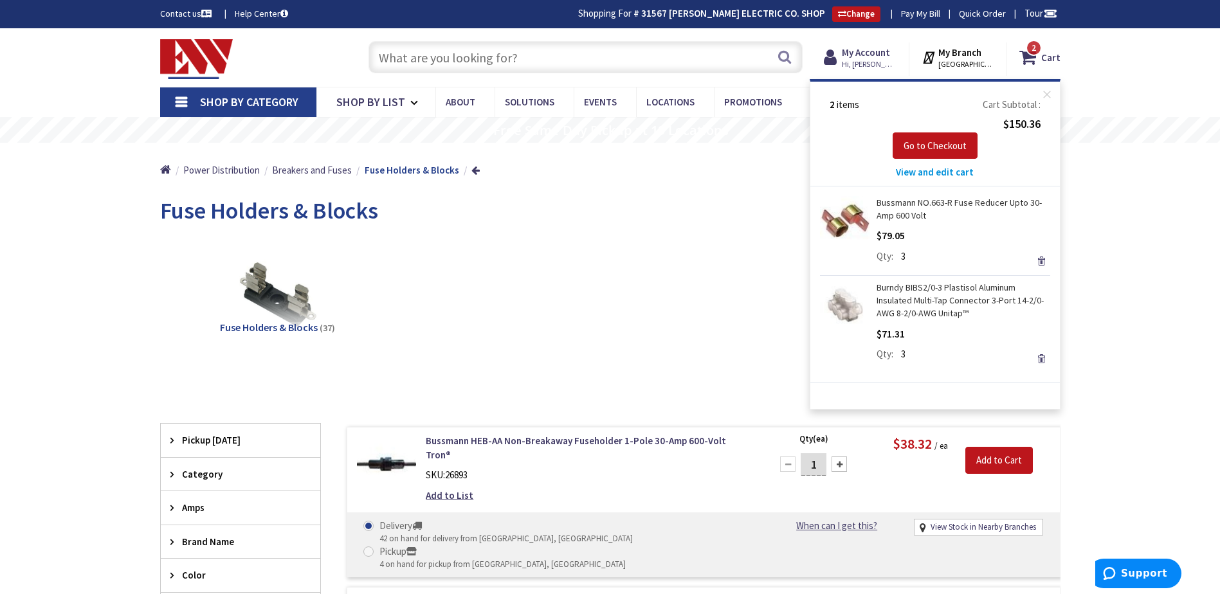
click at [908, 212] on link "Bussmann NO.663-R Fuse Reducer Upto 30-Amp 600 Volt" at bounding box center [963, 209] width 174 height 26
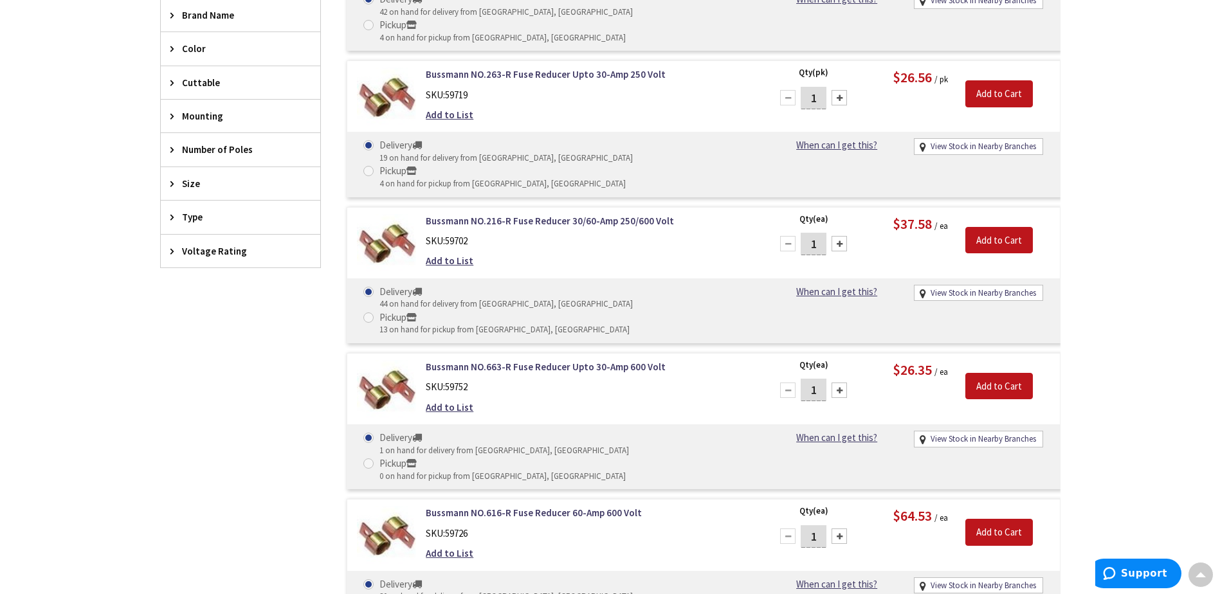
scroll to position [521, 0]
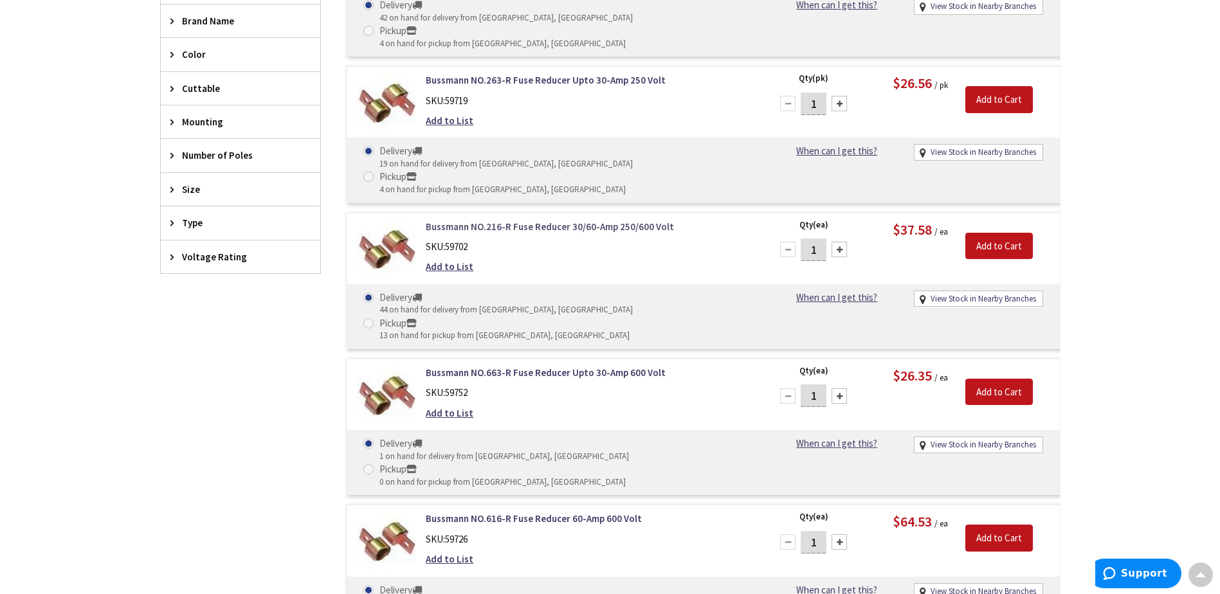
click at [514, 220] on link "Bussmann NO.216-R Fuse Reducer 30/60-Amp 250/600 Volt" at bounding box center [589, 227] width 327 height 14
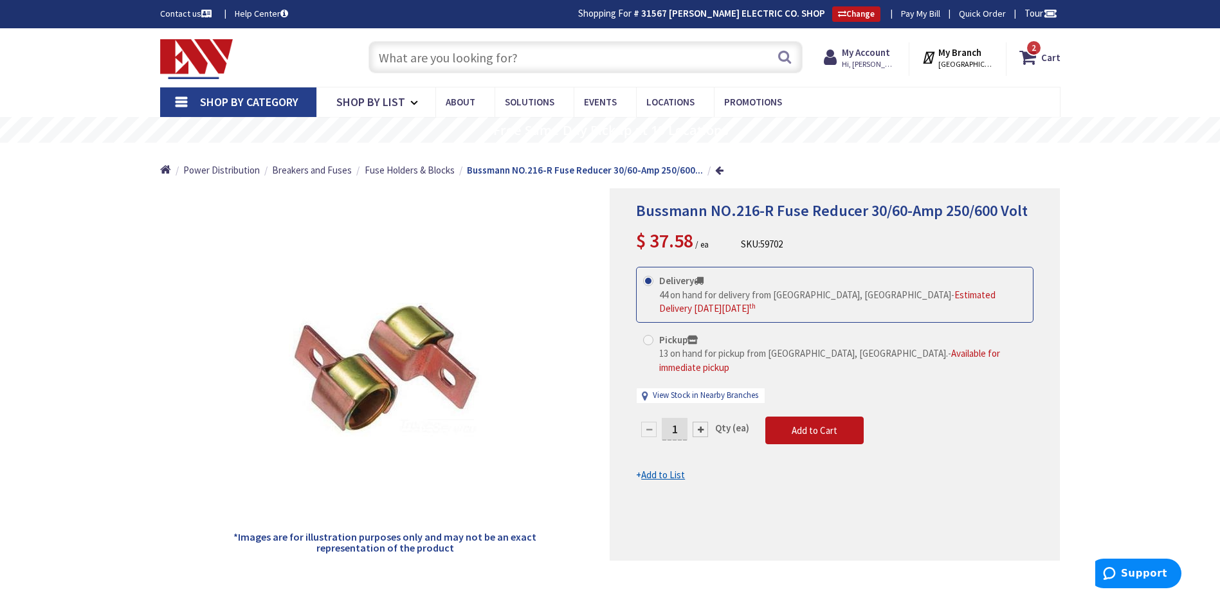
click at [698, 422] on div at bounding box center [700, 429] width 15 height 15
type input "3"
click at [806, 424] on span "Add to Cart" at bounding box center [815, 430] width 46 height 12
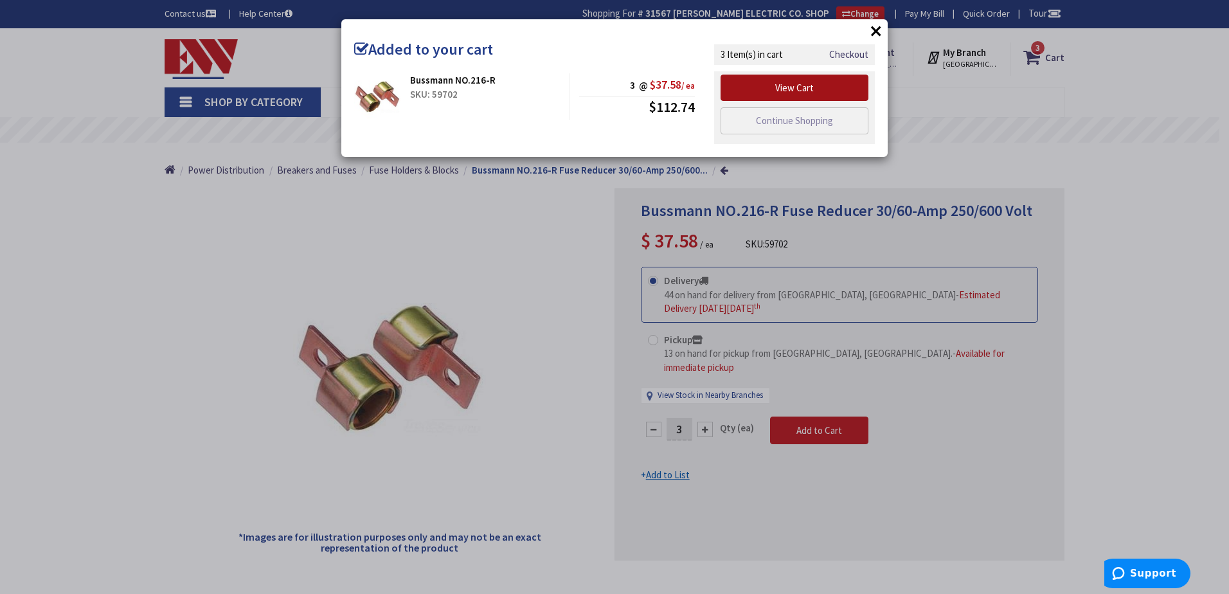
click at [807, 91] on link "View Cart" at bounding box center [795, 88] width 148 height 27
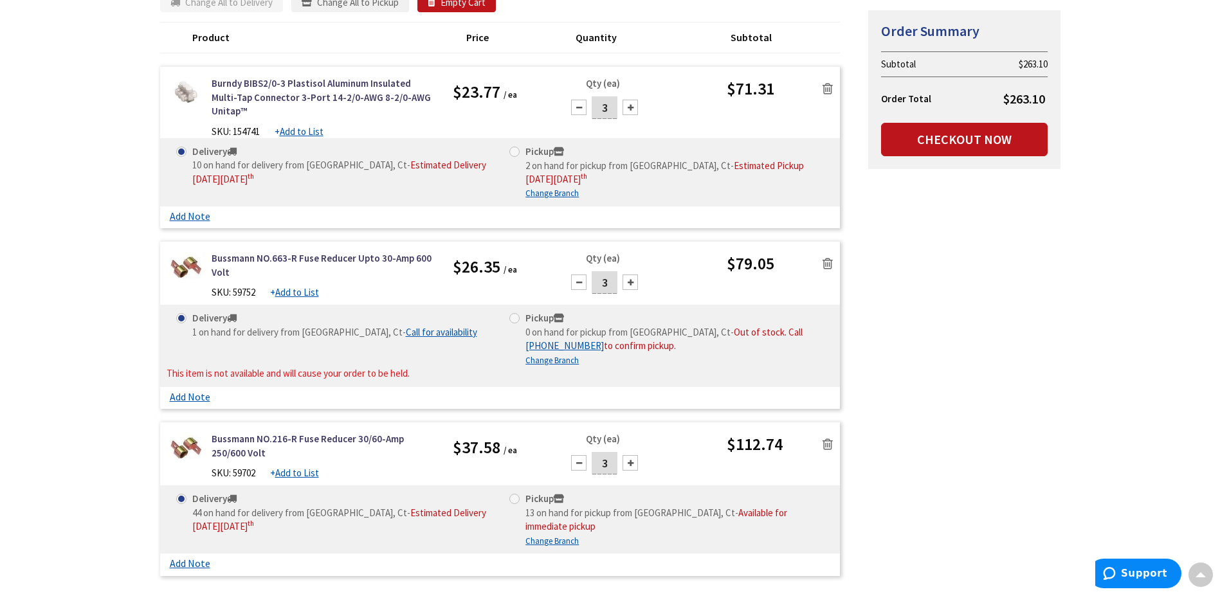
scroll to position [257, 0]
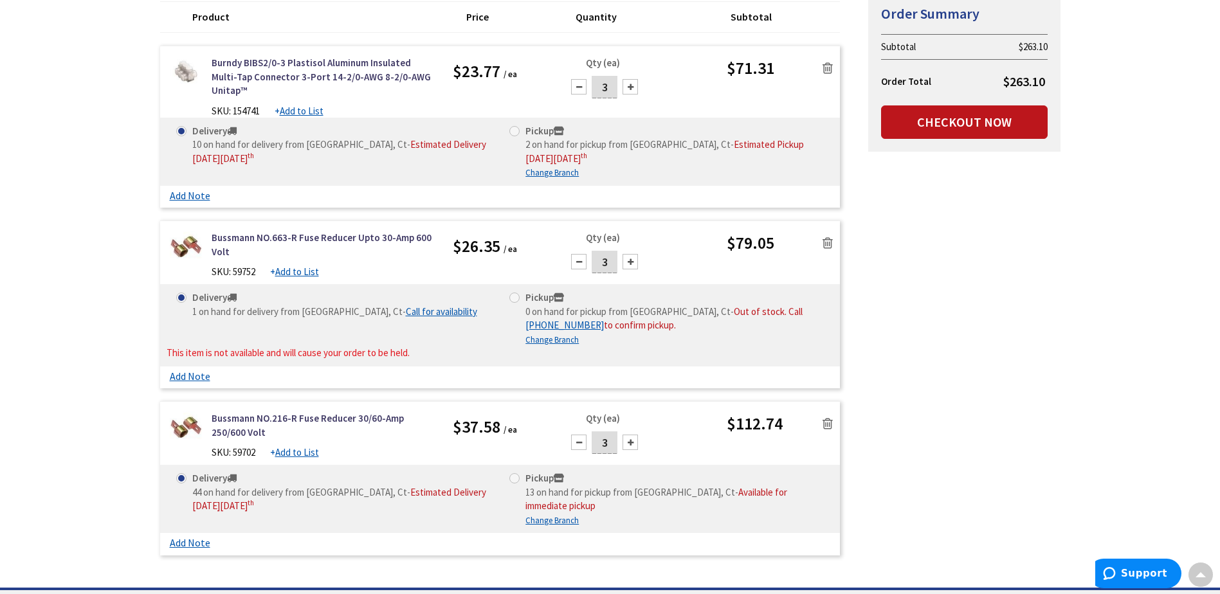
click at [831, 237] on icon at bounding box center [827, 243] width 10 height 13
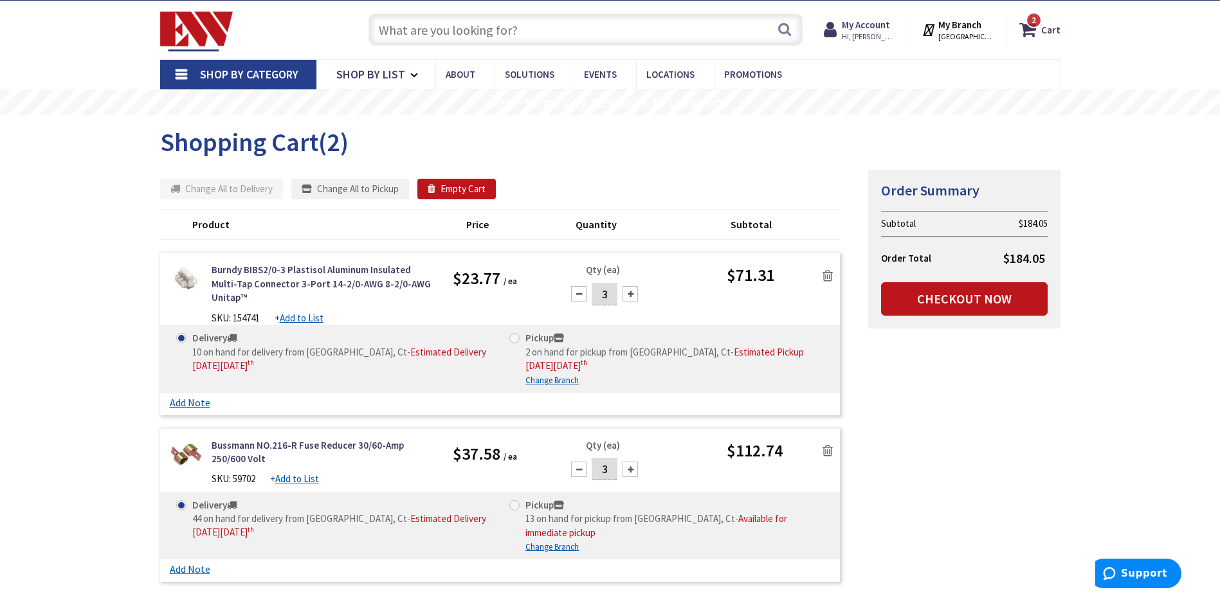
scroll to position [0, 0]
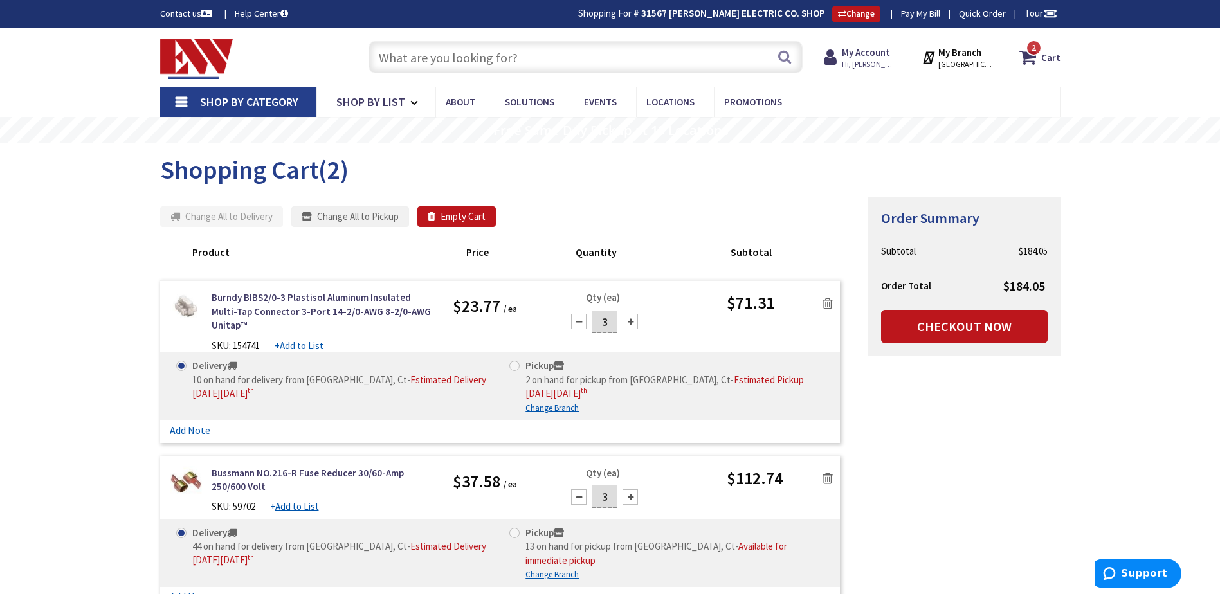
click at [395, 59] on input "text" at bounding box center [585, 57] width 434 height 32
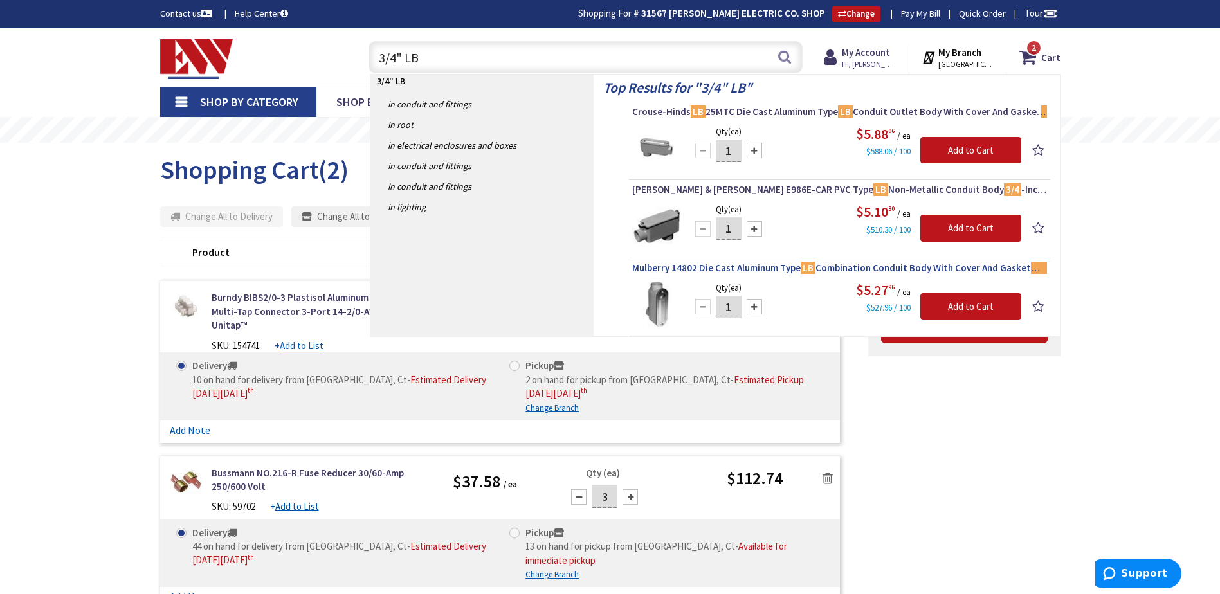
type input "3/4" LB"
click at [773, 265] on span "Mulberry 14802 Die Cast Aluminum Type LB Combination Conduit Body With Cover An…" at bounding box center [839, 268] width 415 height 13
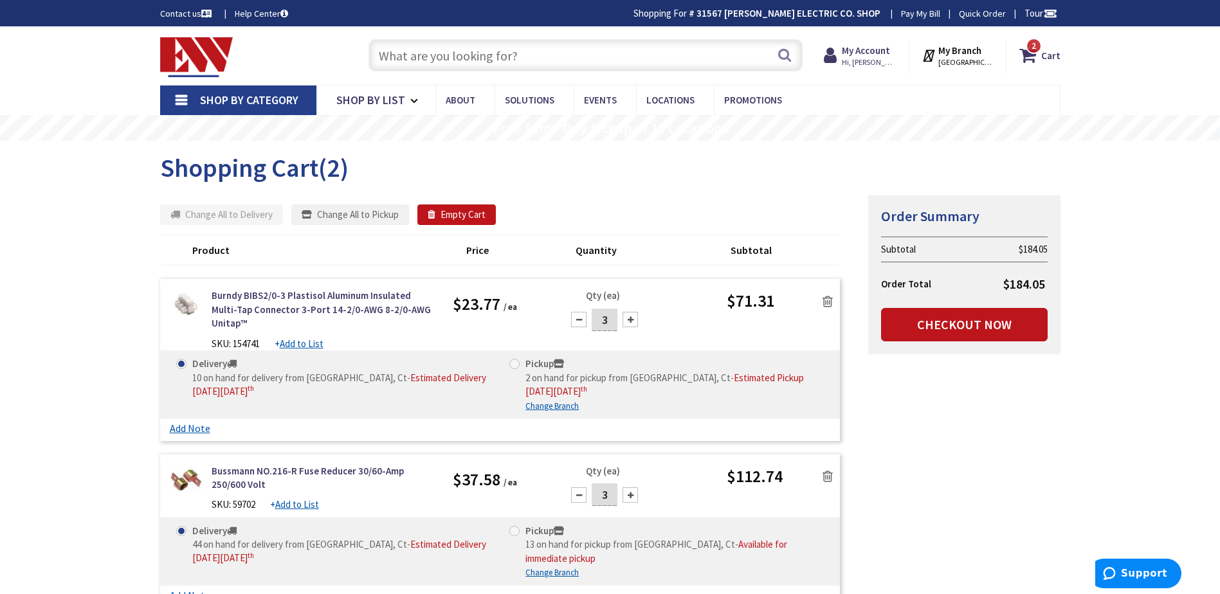
click at [403, 59] on input "text" at bounding box center [585, 55] width 434 height 32
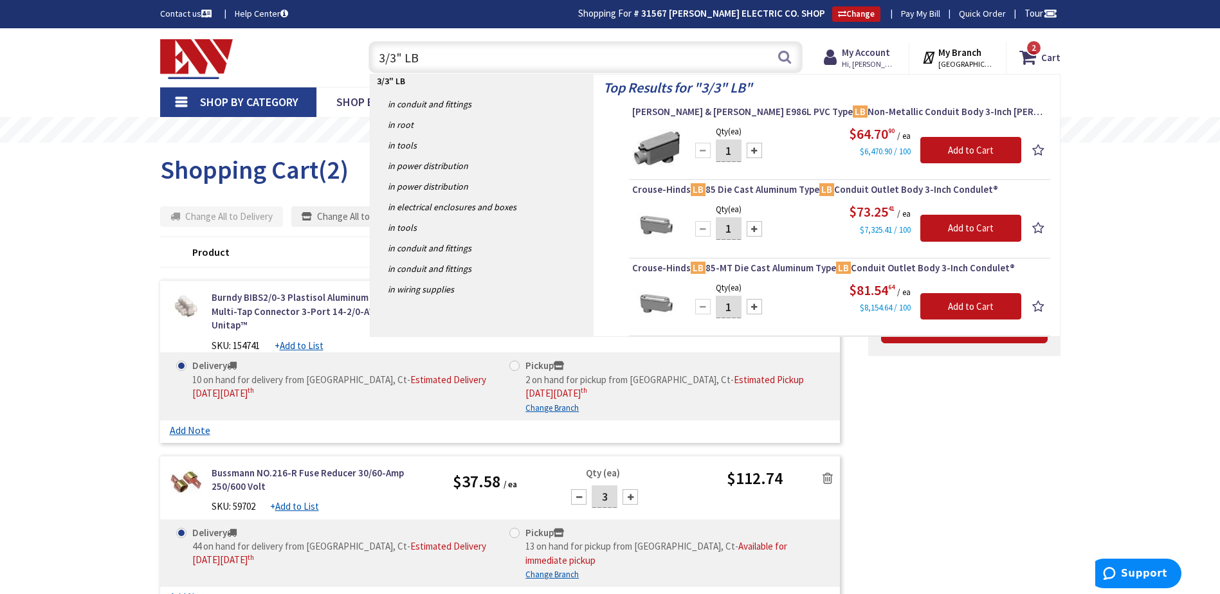
click at [390, 59] on input "3/3" LB" at bounding box center [585, 57] width 434 height 32
click at [394, 63] on input "3/3" LB" at bounding box center [585, 57] width 434 height 32
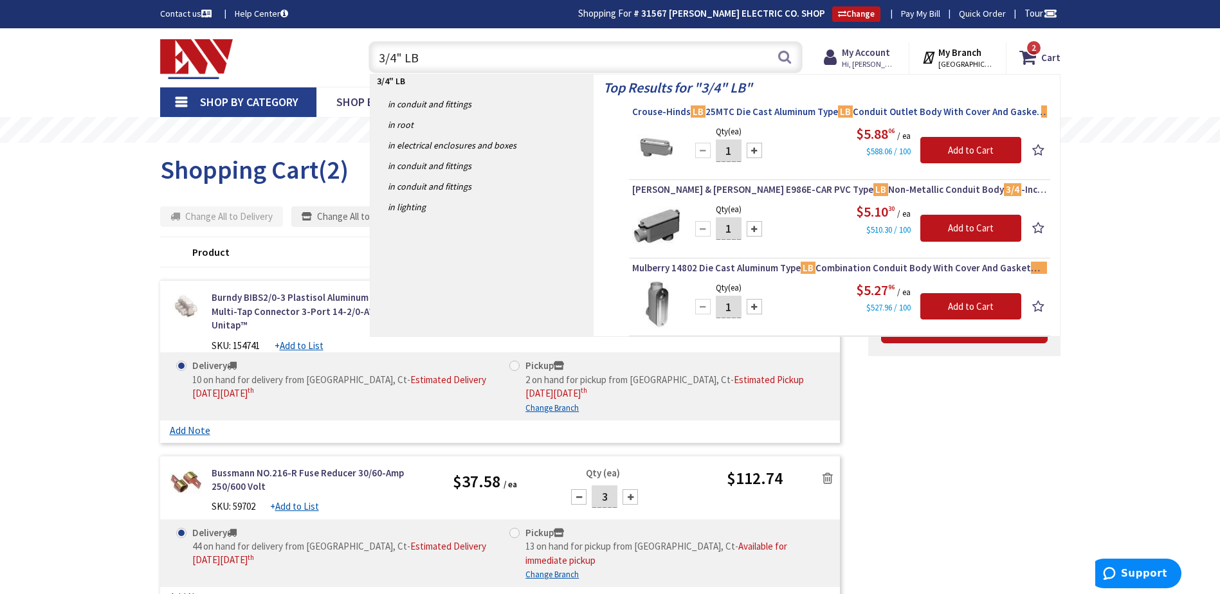
type input "3/4" LB"
click at [802, 114] on span "[PERSON_NAME] LB 25MTC Die Cast Aluminum Type LB Conduit Outlet Body With Cover…" at bounding box center [839, 111] width 415 height 13
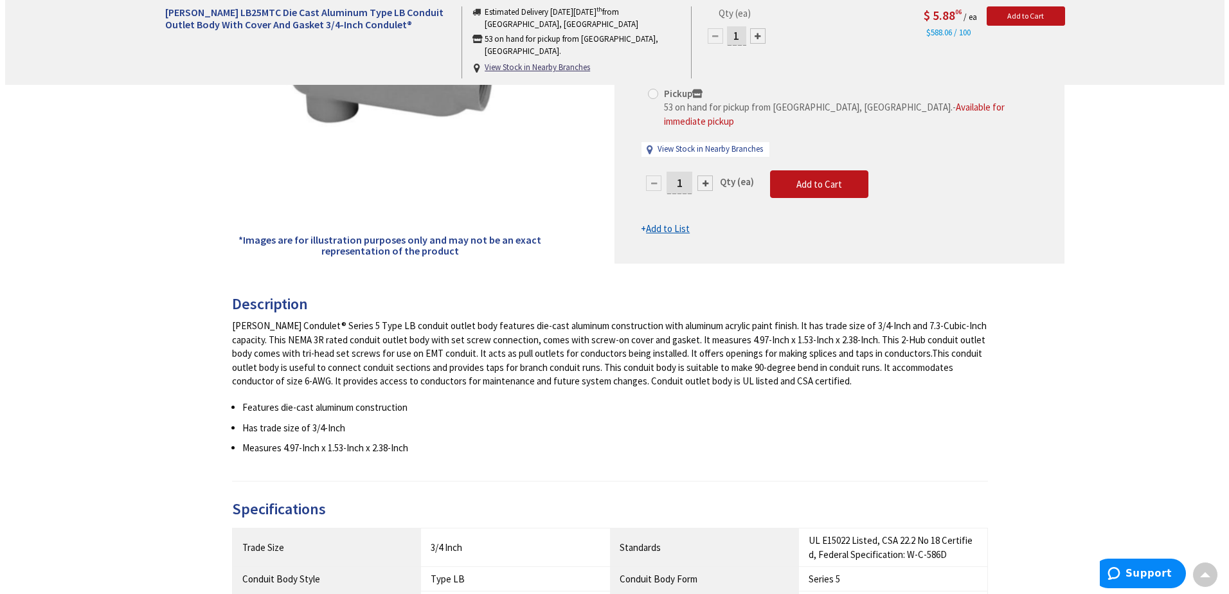
scroll to position [193, 0]
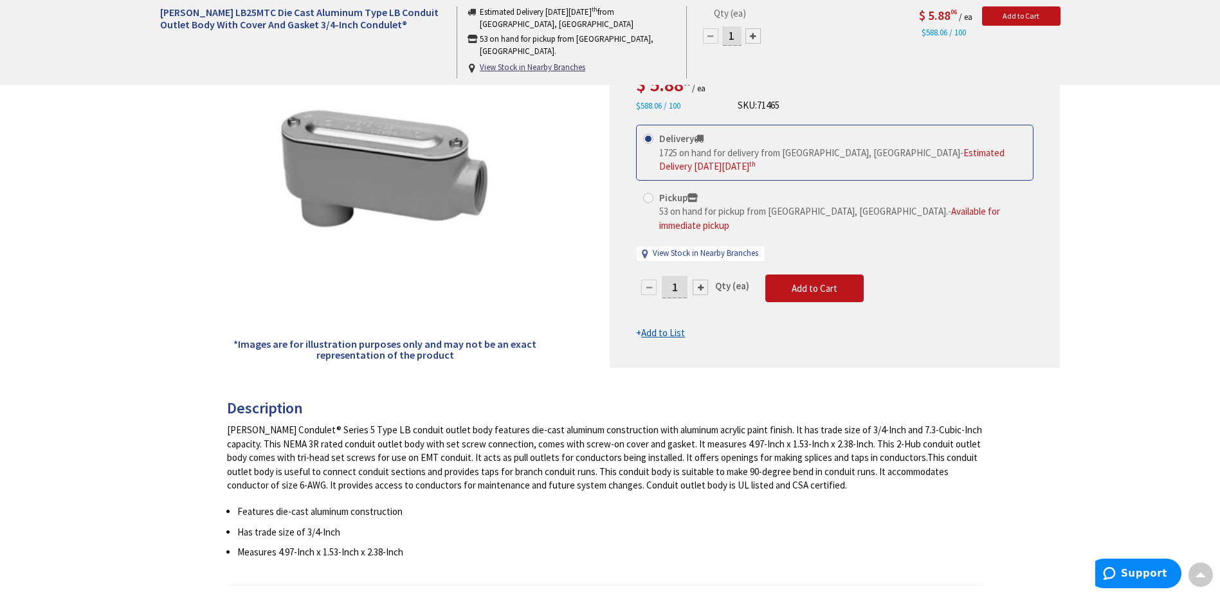
click at [702, 280] on div at bounding box center [700, 287] width 15 height 15
type input "2"
click at [806, 282] on span "Add to Cart" at bounding box center [815, 288] width 46 height 12
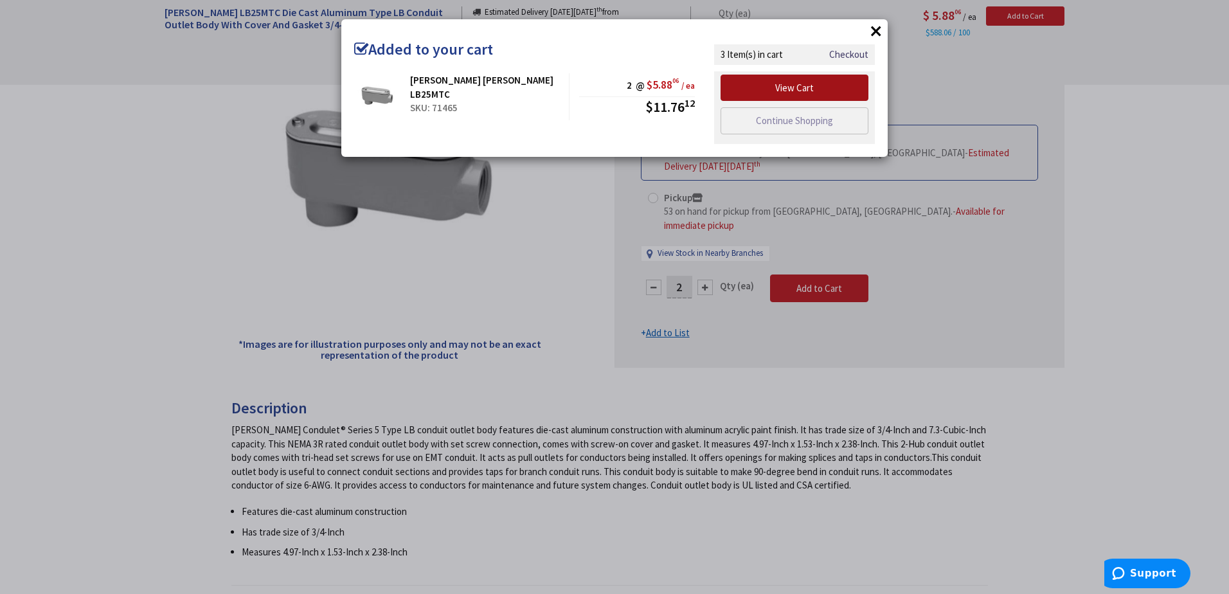
click at [802, 92] on link "View Cart" at bounding box center [795, 88] width 148 height 27
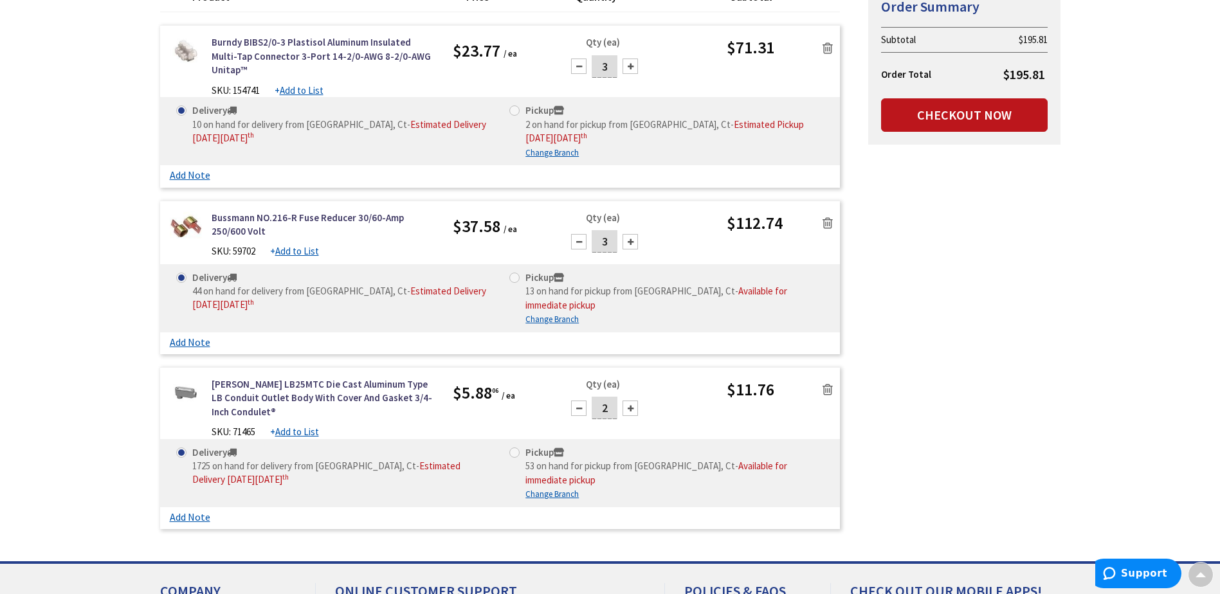
scroll to position [257, 0]
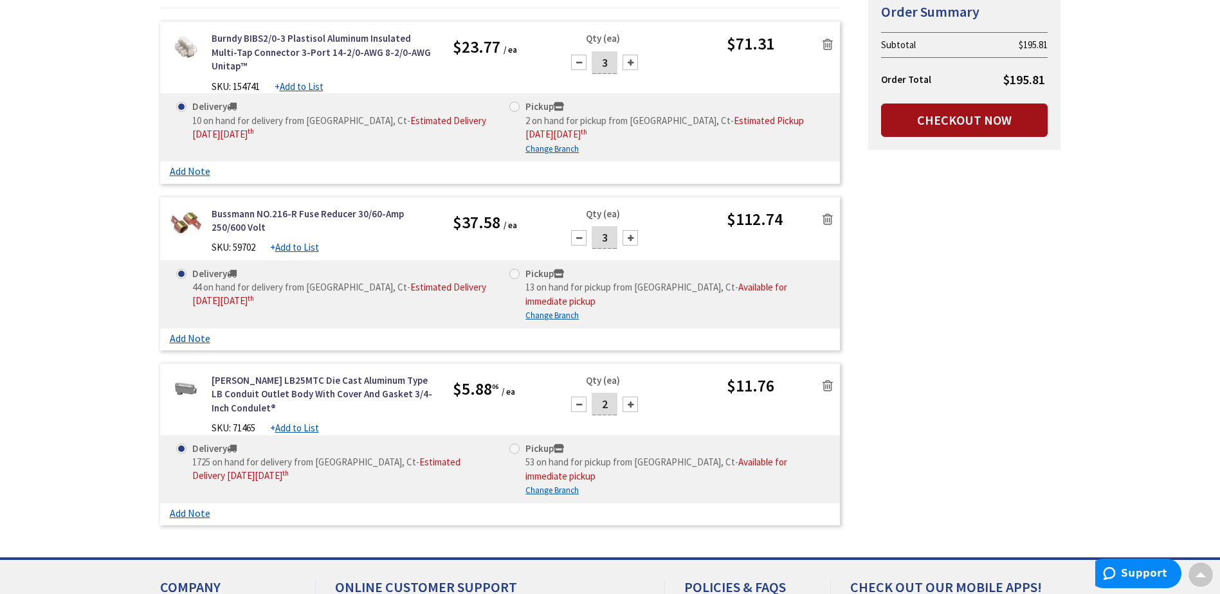
click at [943, 134] on link "Checkout Now" at bounding box center [964, 120] width 167 height 33
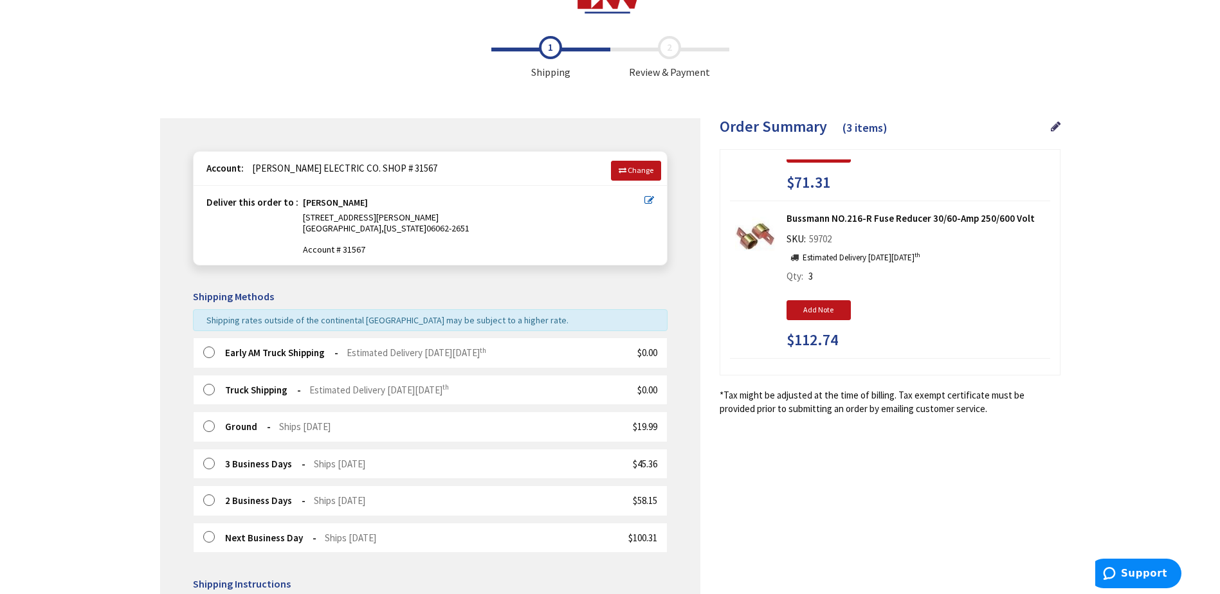
scroll to position [64, 0]
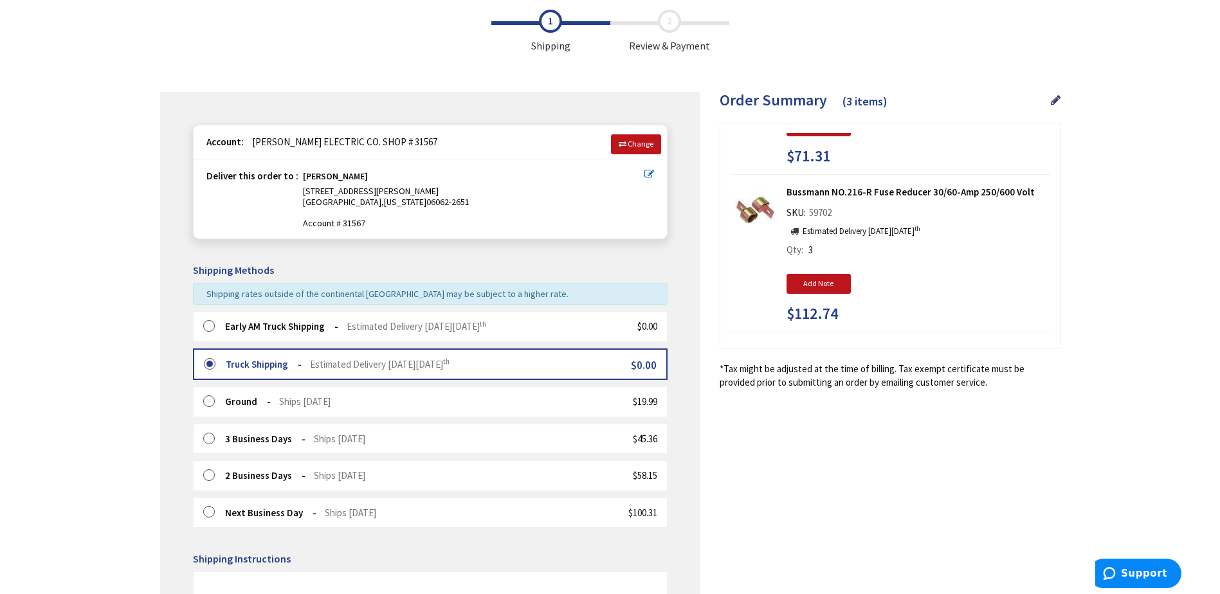
click at [210, 330] on label at bounding box center [213, 326] width 20 height 13
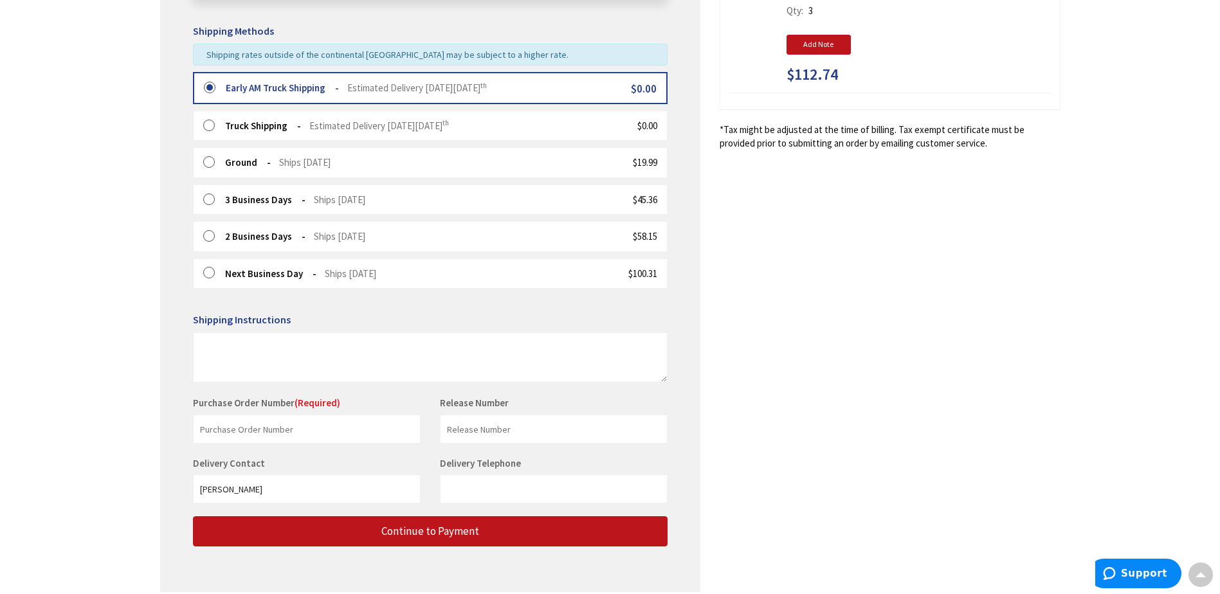
scroll to position [321, 0]
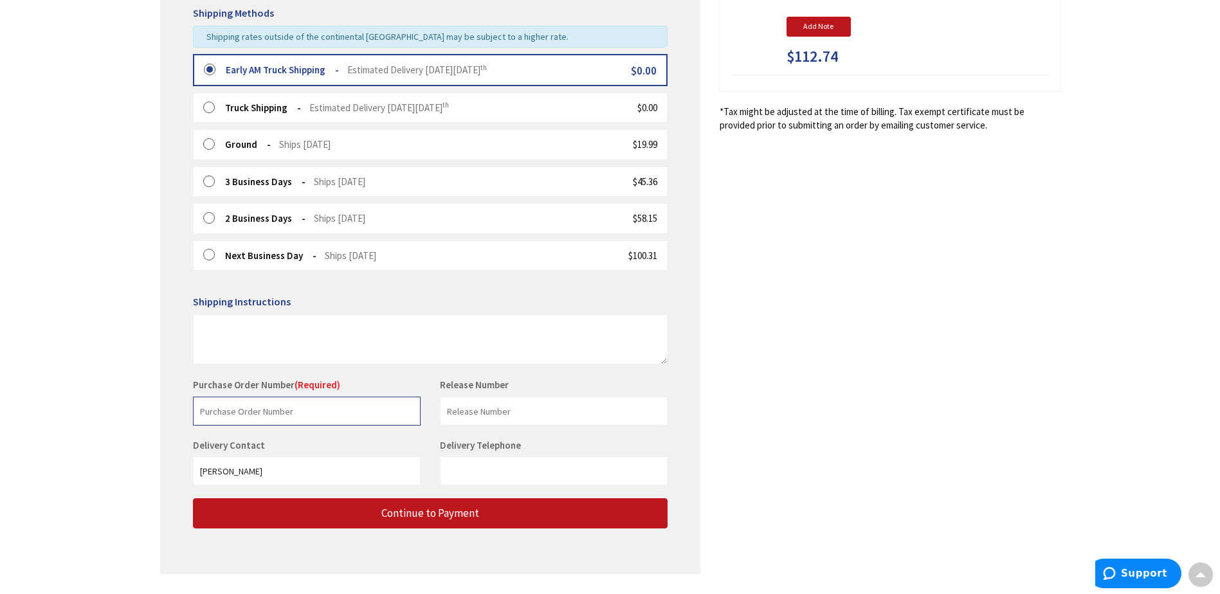
click at [309, 410] on input "text" at bounding box center [307, 411] width 228 height 29
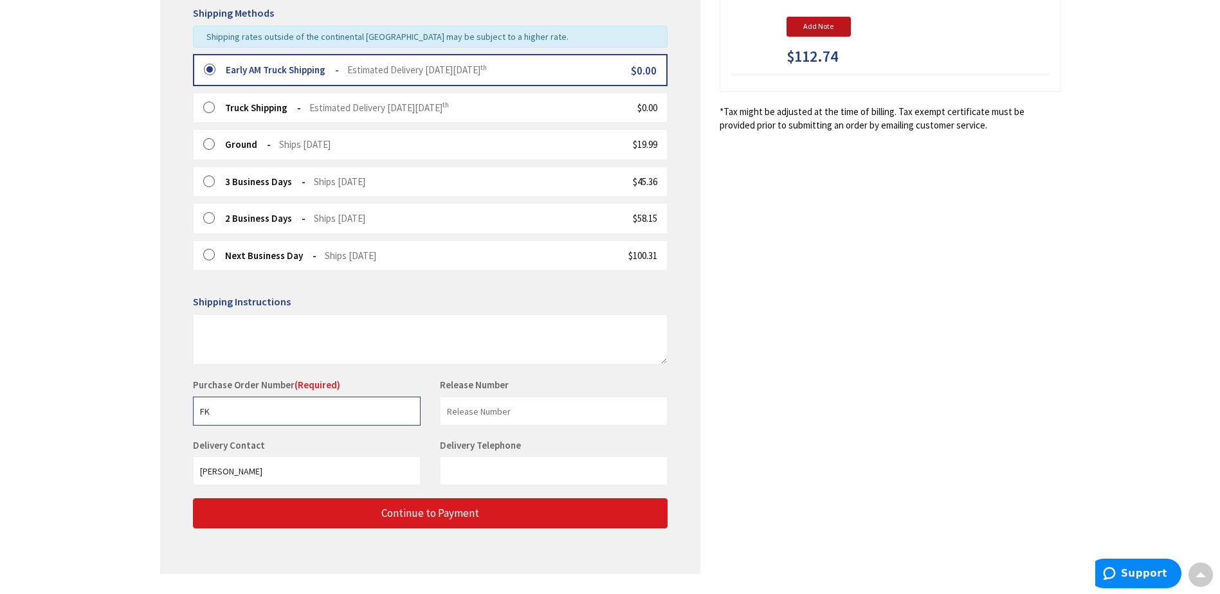
type input "FK"
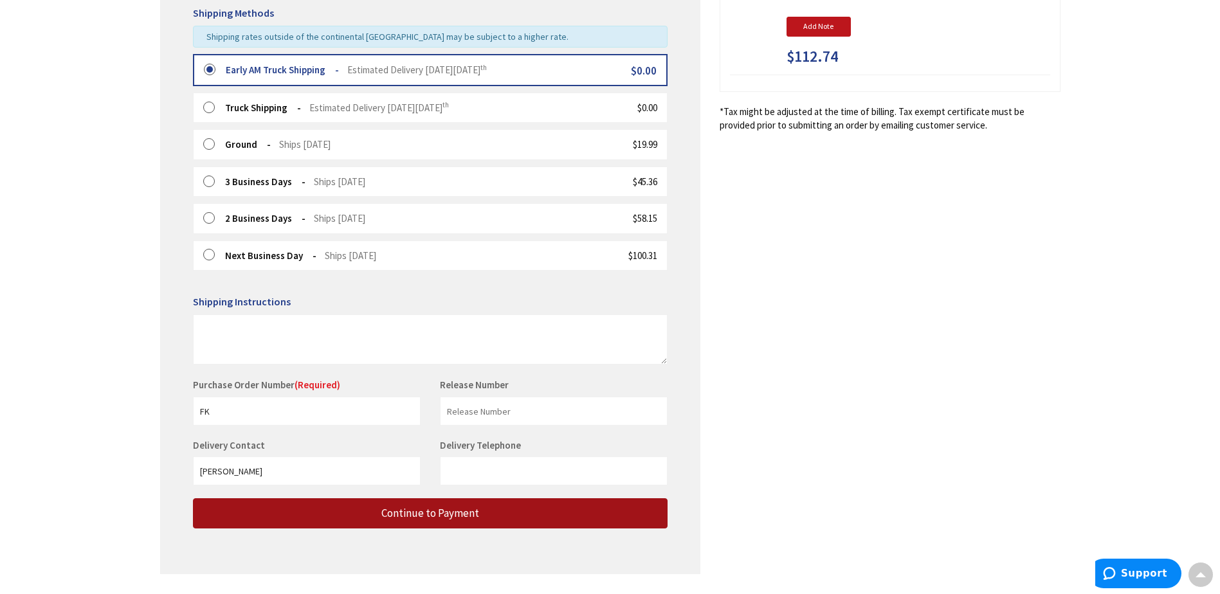
click at [401, 509] on span "Continue to Payment" at bounding box center [430, 513] width 98 height 14
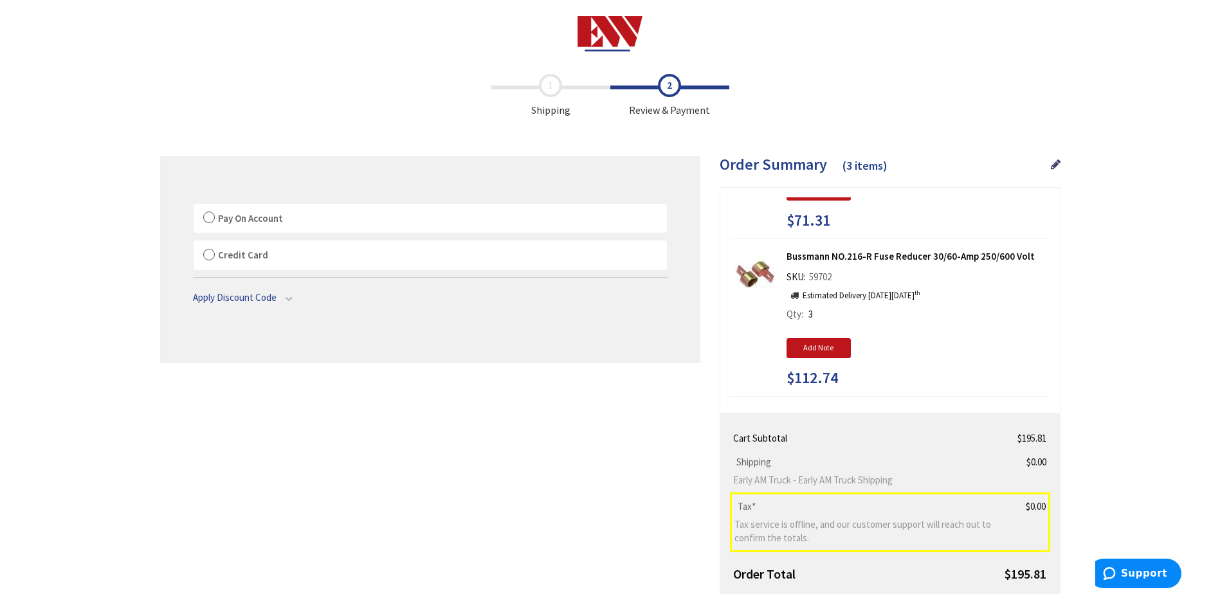
click at [210, 216] on label "Pay On Account" at bounding box center [430, 219] width 473 height 30
click at [194, 206] on input "Pay On Account" at bounding box center [194, 206] width 0 height 0
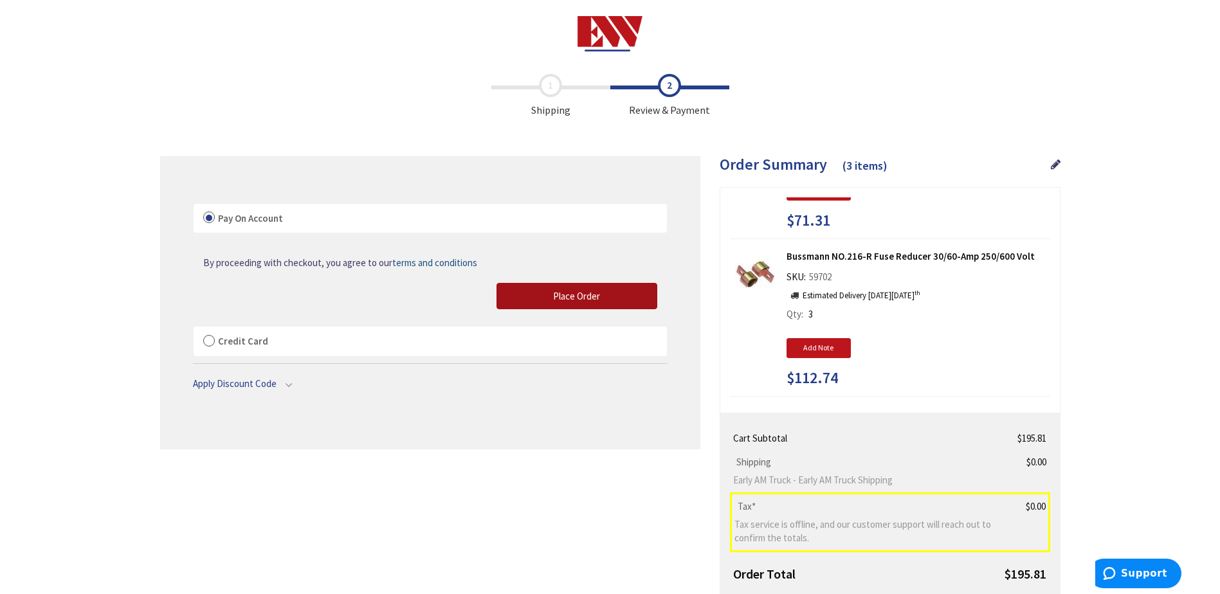
click at [609, 291] on button "Place Order" at bounding box center [576, 296] width 161 height 27
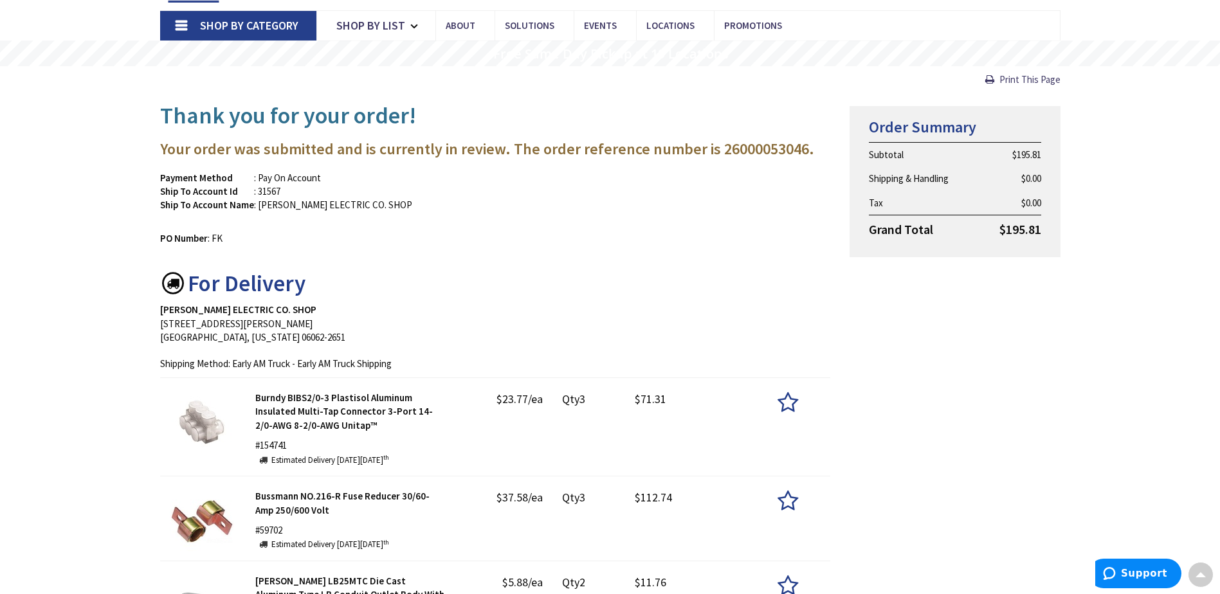
scroll to position [64, 0]
